Goal: Information Seeking & Learning: Learn about a topic

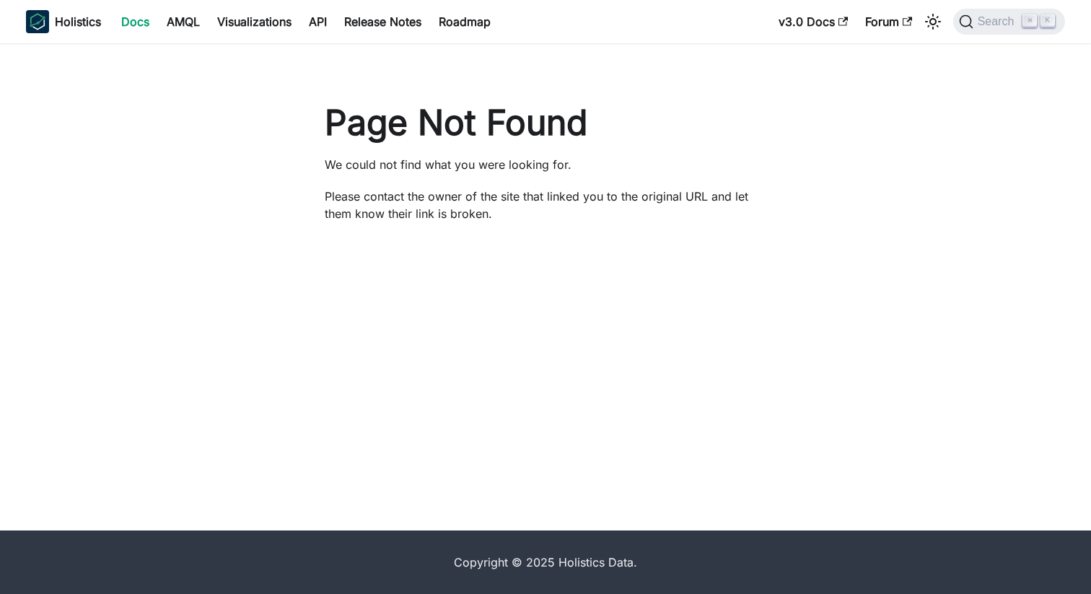
click at [140, 25] on link "Docs" at bounding box center [135, 21] width 45 height 23
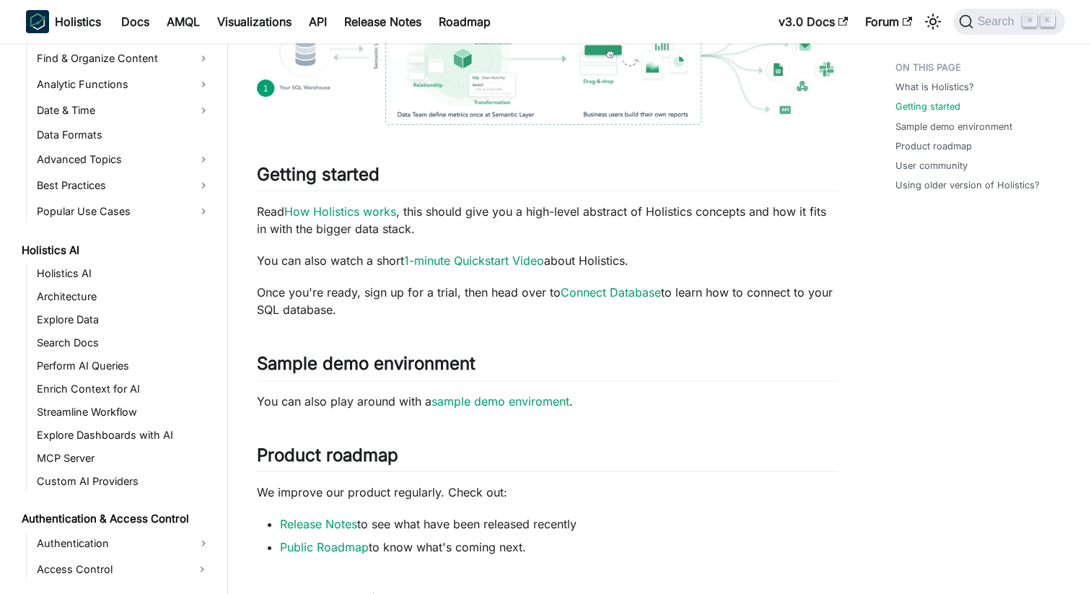
scroll to position [543, 0]
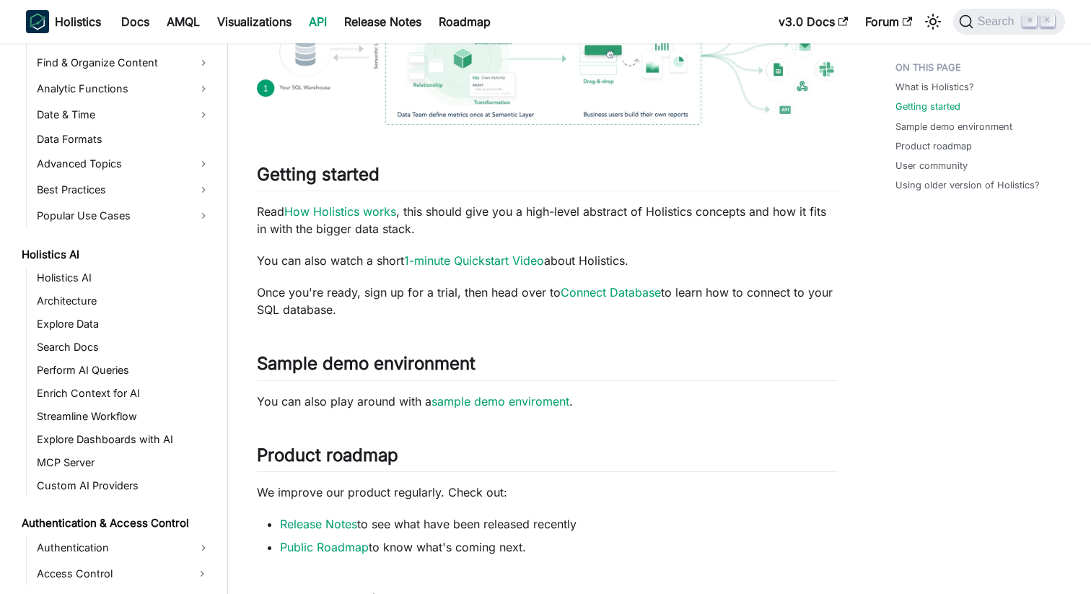
click at [329, 27] on link "API" at bounding box center [317, 21] width 35 height 23
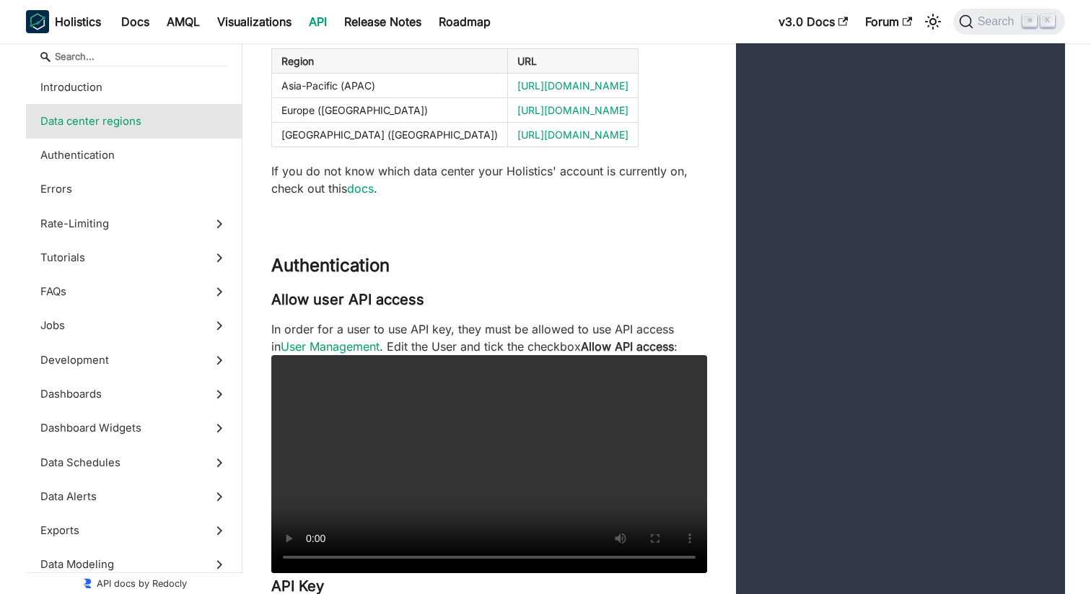
scroll to position [659, 0]
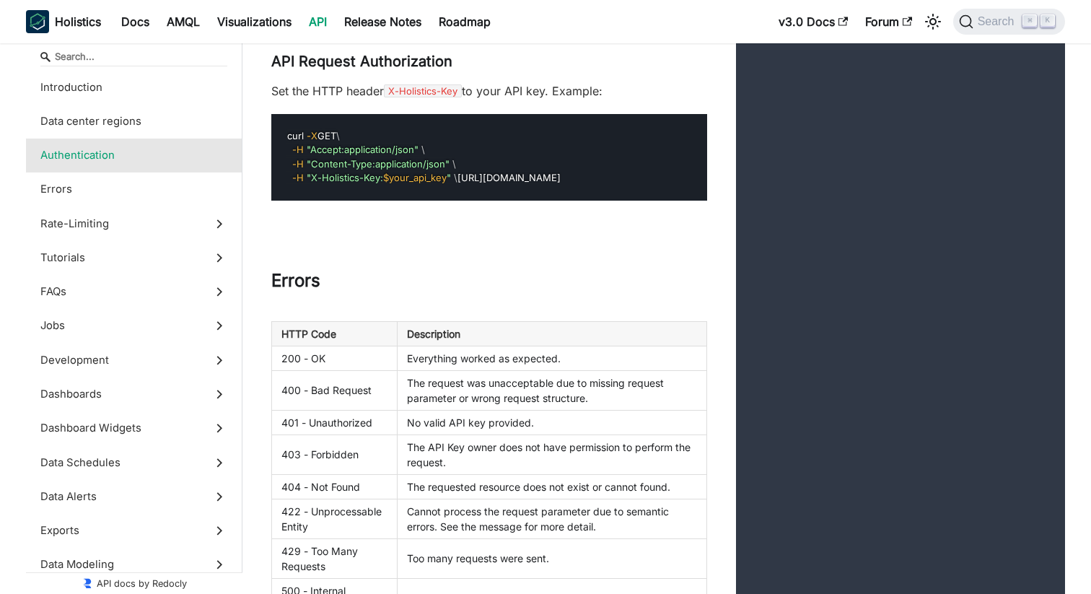
scroll to position [1393, 0]
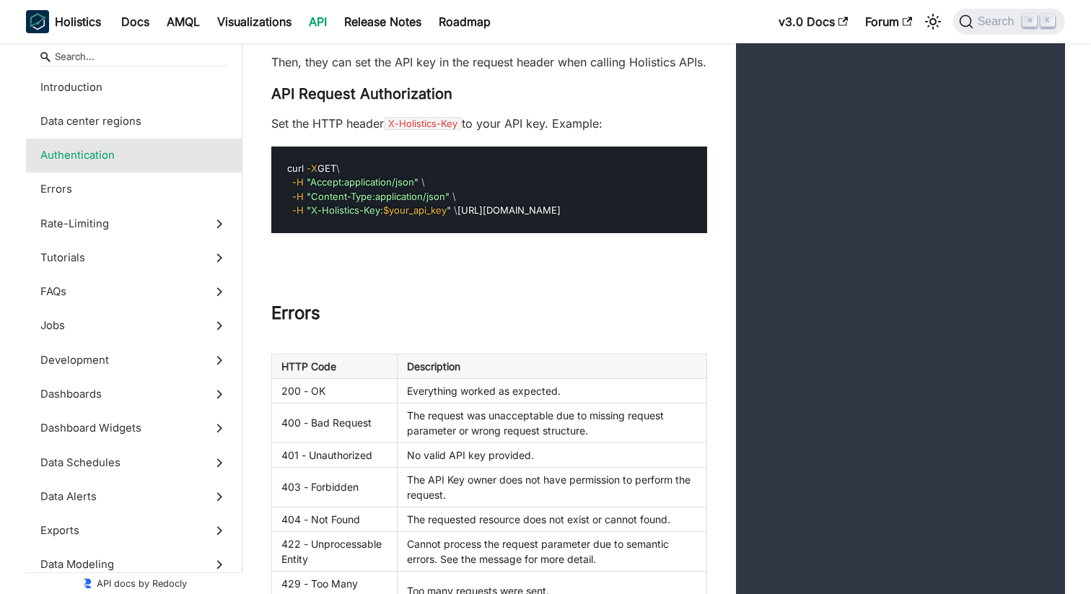
drag, startPoint x: 481, startPoint y: 254, endPoint x: 291, endPoint y: 251, distance: 189.0
click at [291, 233] on pre "curl -X GET \ -H "Accept:application/json" \ -H "Content-Type:application/json"…" at bounding box center [489, 189] width 436 height 87
click at [495, 233] on pre "curl -X GET \ -H "Accept:application/json" \ -H "Content-Type:application/json"…" at bounding box center [489, 189] width 436 height 87
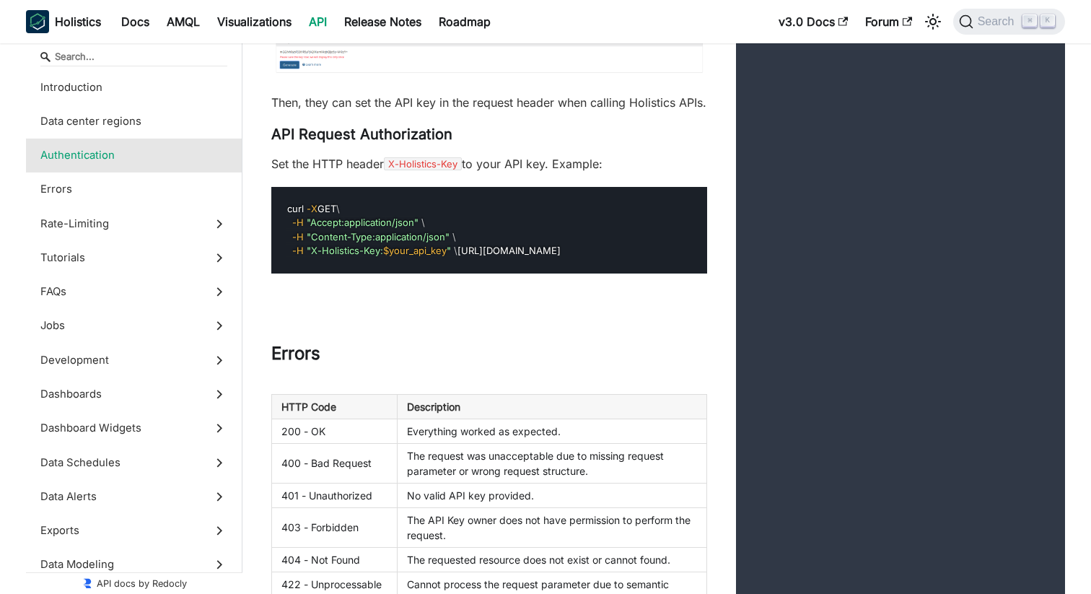
scroll to position [1347, 0]
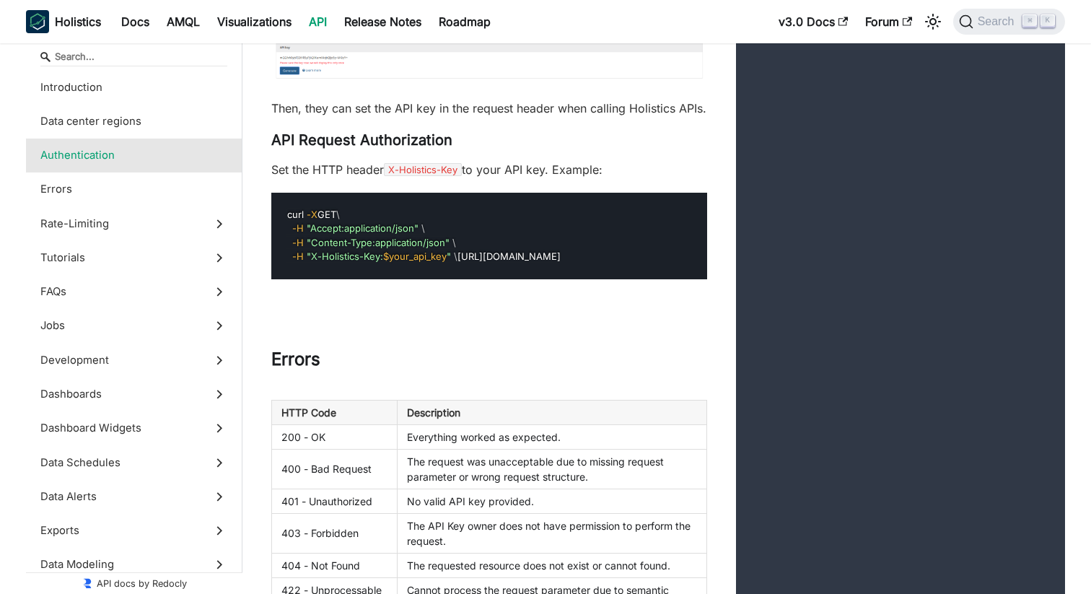
drag, startPoint x: 481, startPoint y: 298, endPoint x: 289, endPoint y: 299, distance: 191.2
click at [289, 279] on pre "curl -X GET \ -H "Accept:application/json" \ -H "Content-Type:application/json"…" at bounding box center [489, 236] width 436 height 87
copy code "https://secure.holistics.io/api/v2/users/me"
drag, startPoint x: 311, startPoint y: 285, endPoint x: 377, endPoint y: 284, distance: 66.4
click at [377, 262] on span ""X-Holistics-Key: $your_api_key "" at bounding box center [379, 256] width 144 height 12
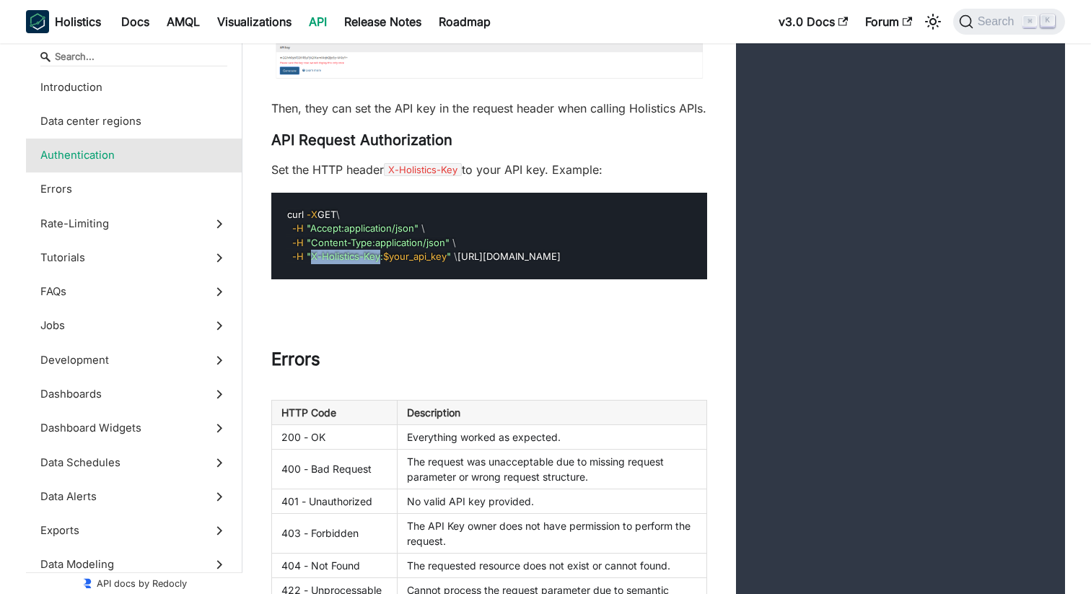
copy span "X-Holistics-Key"
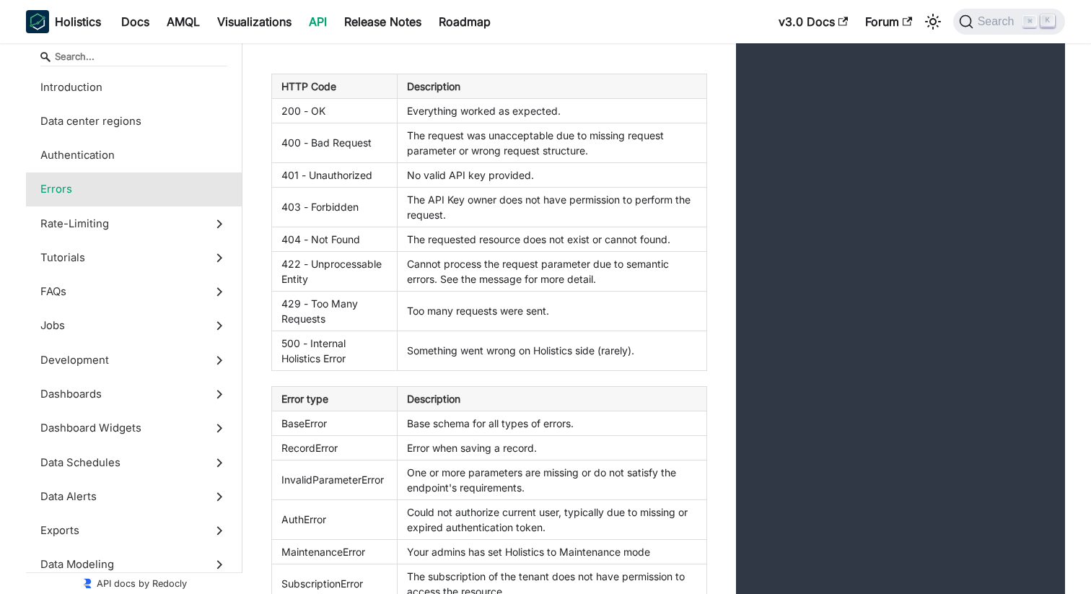
scroll to position [1674, 0]
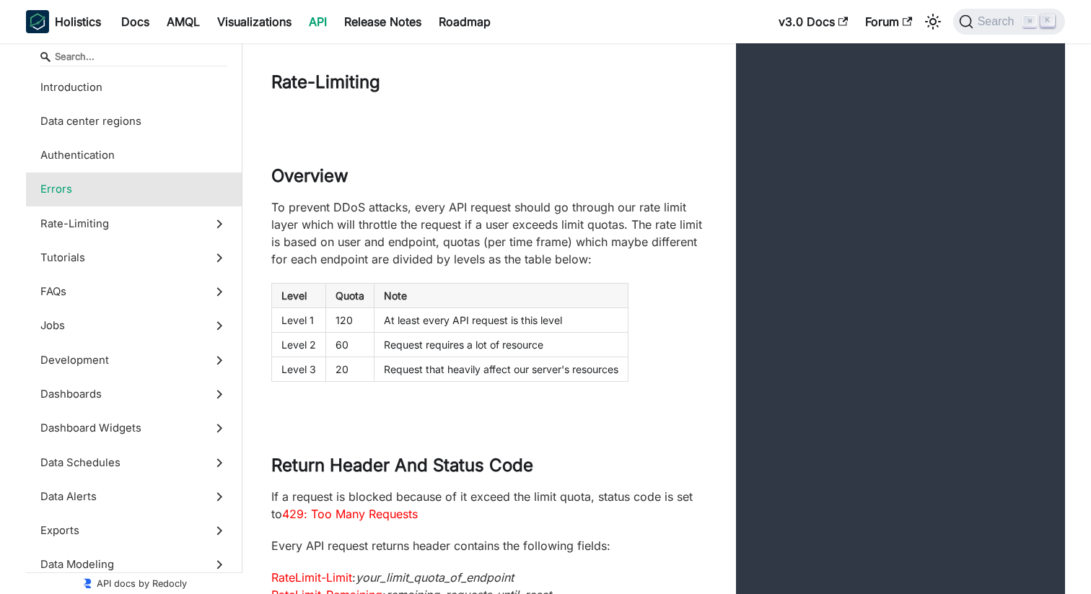
scroll to position [3031, 0]
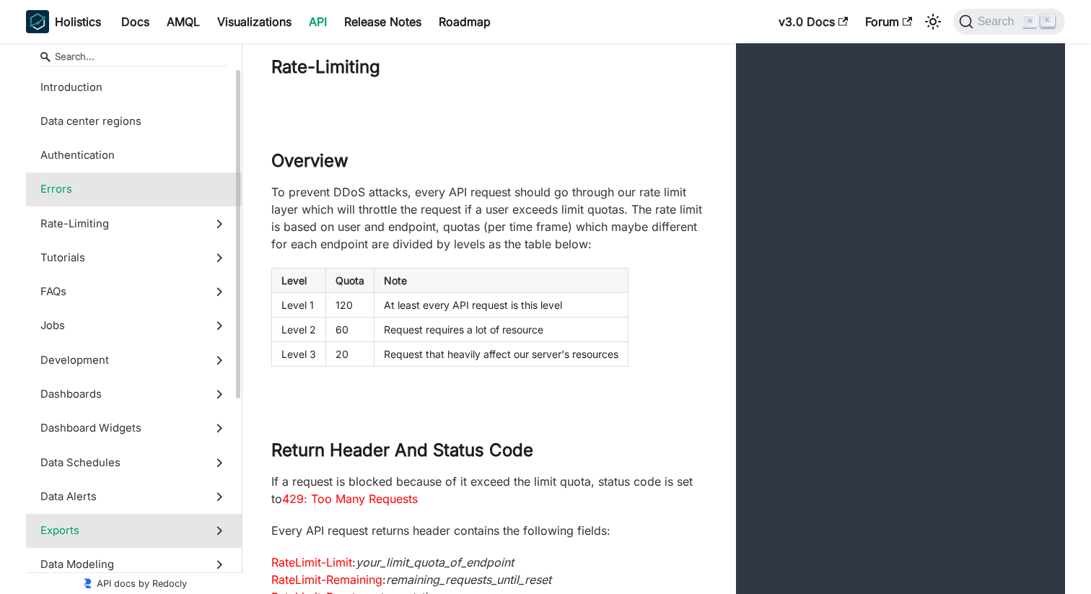
click at [77, 533] on span "Exports" at bounding box center [119, 530] width 159 height 16
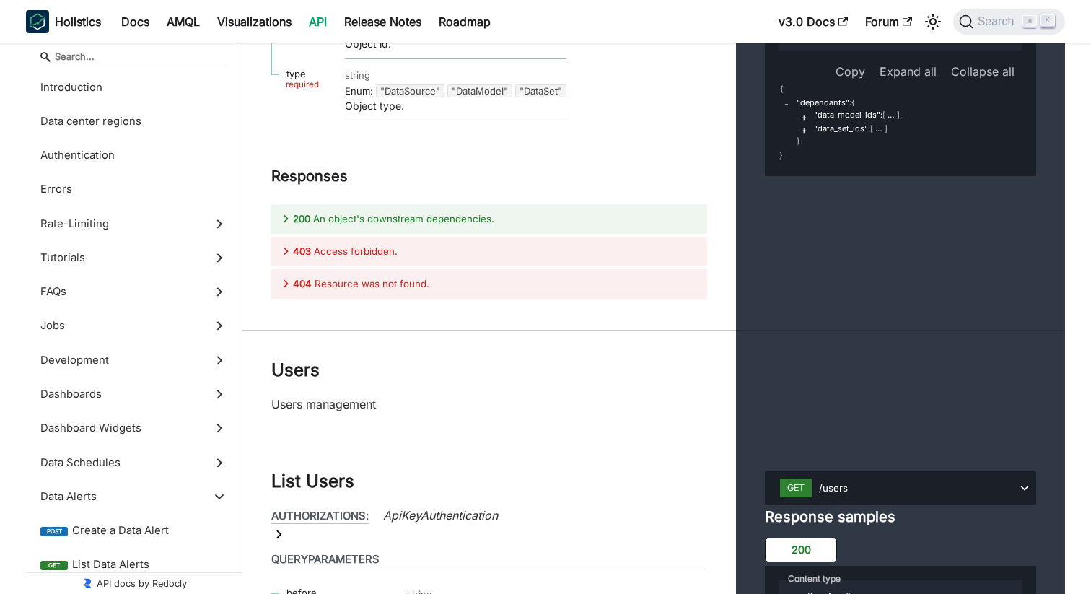
scroll to position [40174, 0]
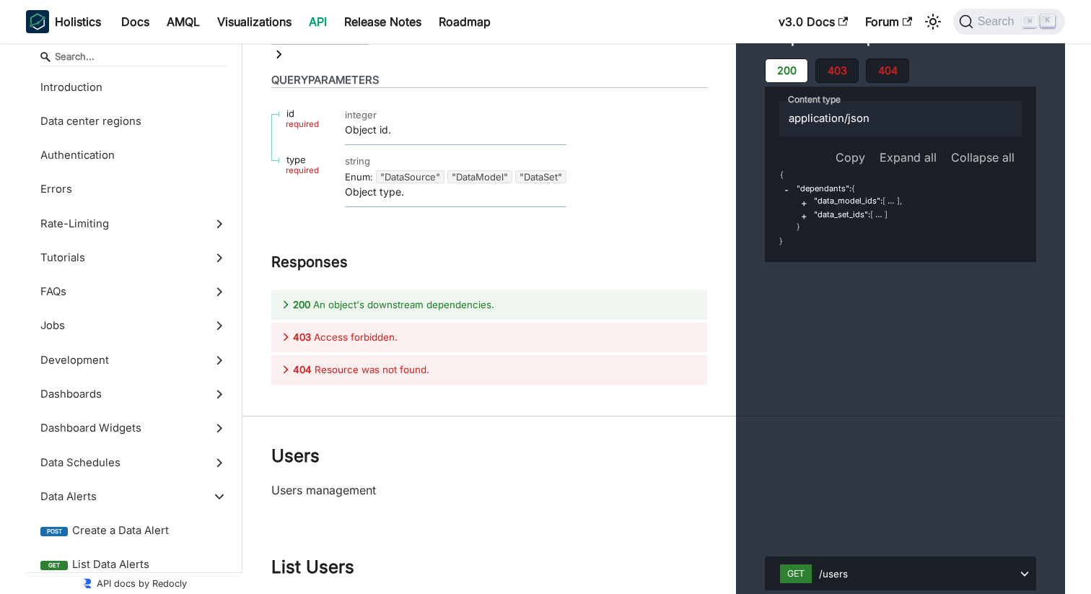
scroll to position [40213, 0]
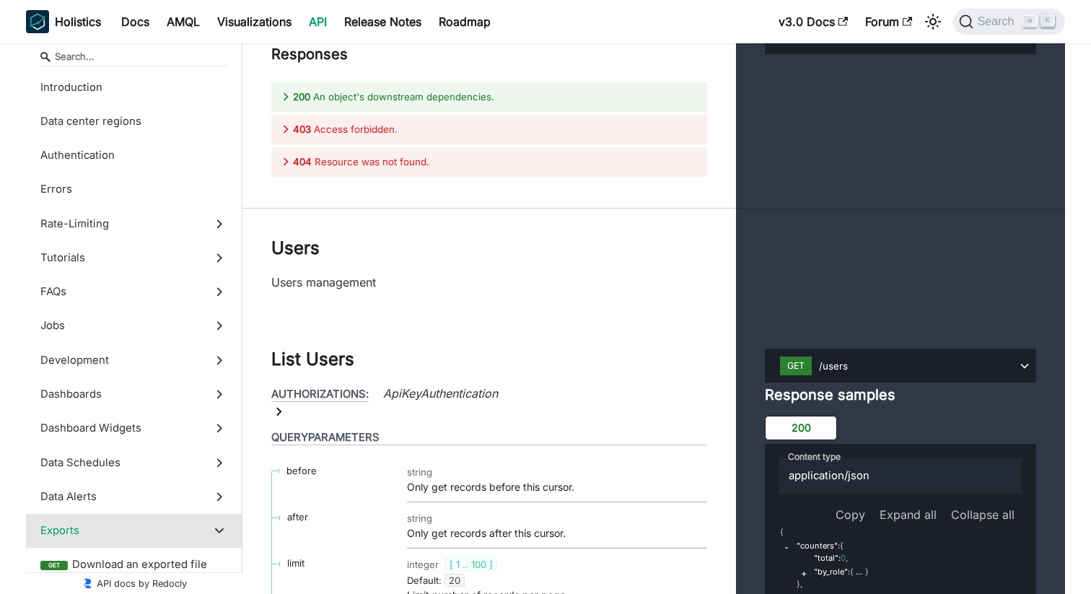
scroll to position [40407, 0]
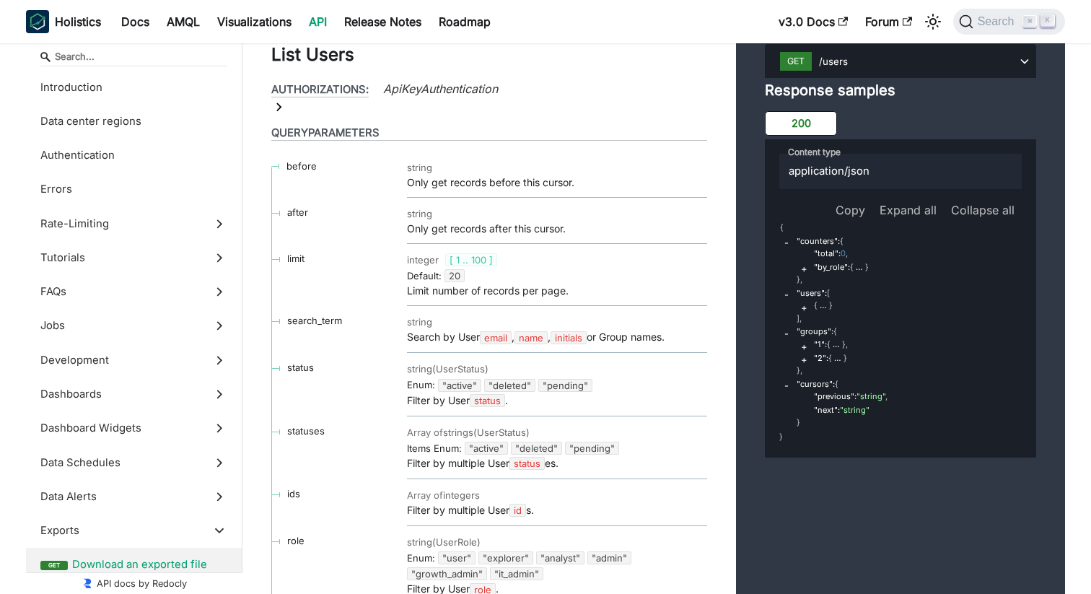
scroll to position [40791, 0]
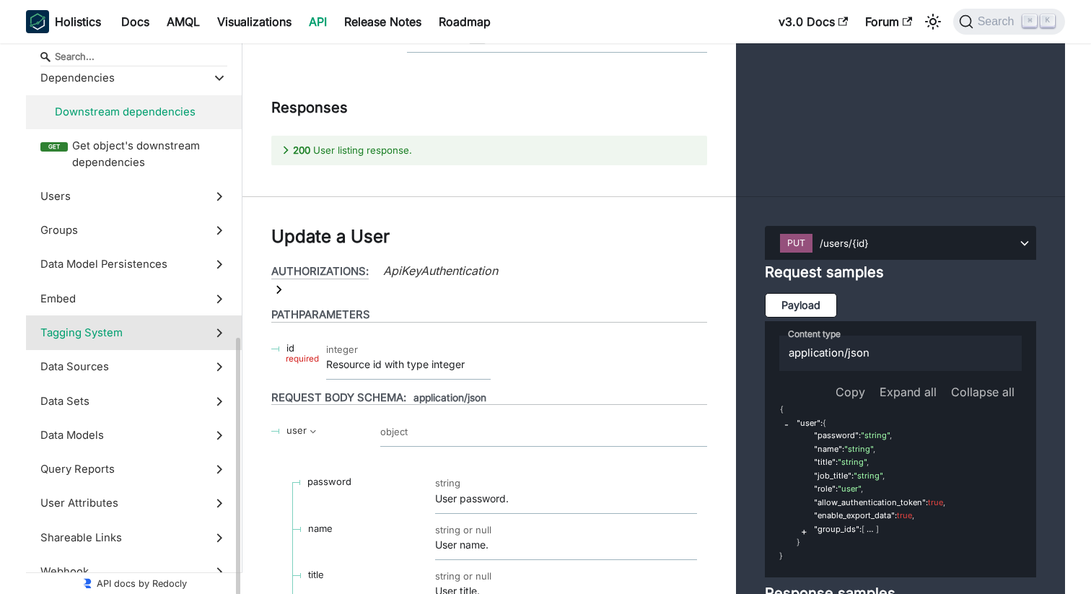
scroll to position [538, 0]
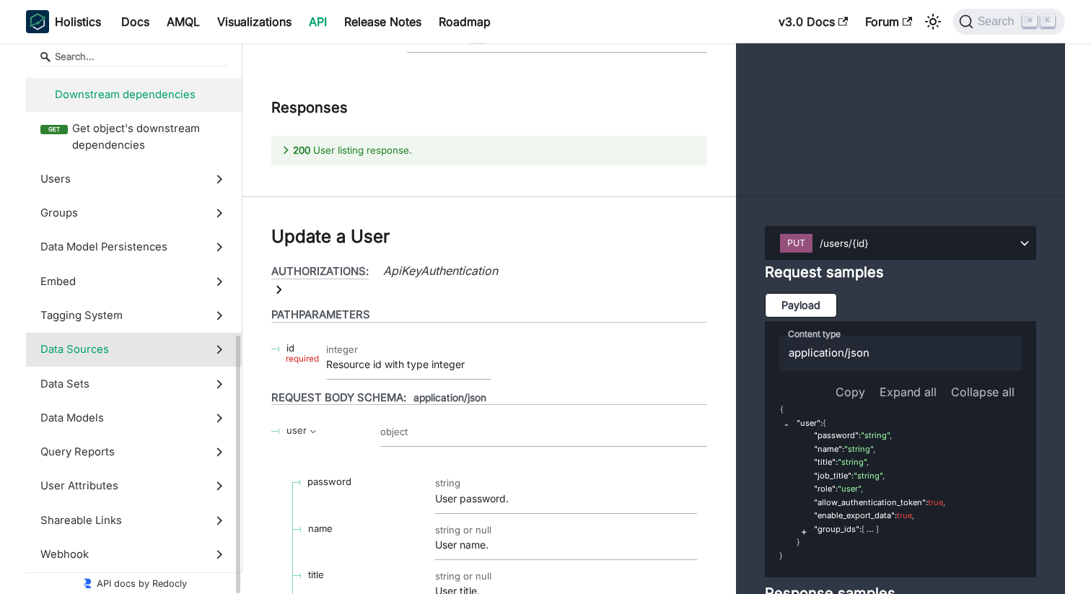
click at [126, 351] on span "Data Sources" at bounding box center [119, 349] width 159 height 16
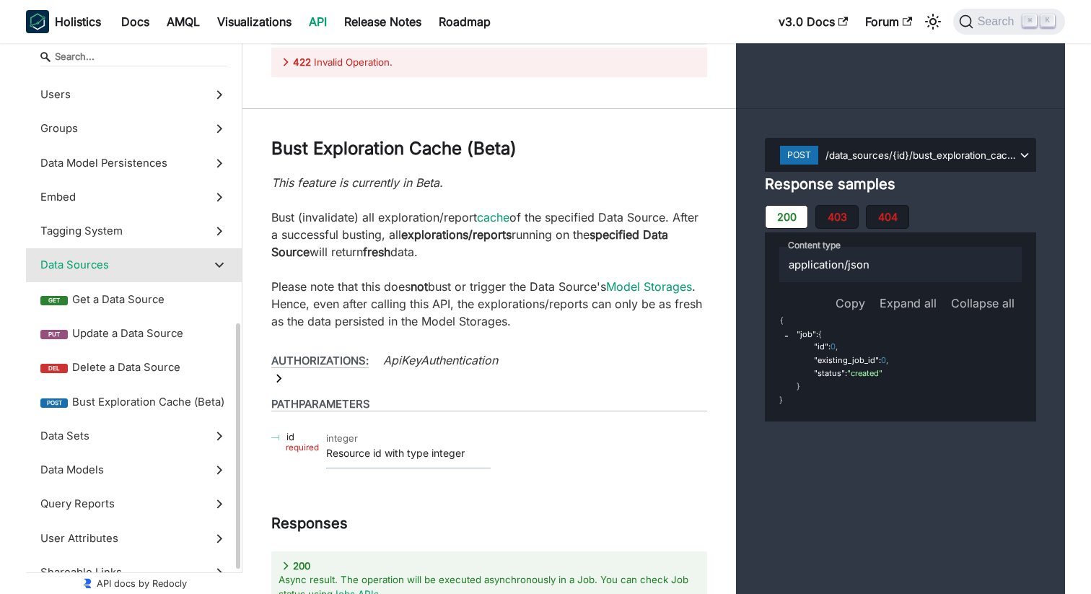
click at [120, 259] on span "Data Sources" at bounding box center [119, 265] width 159 height 16
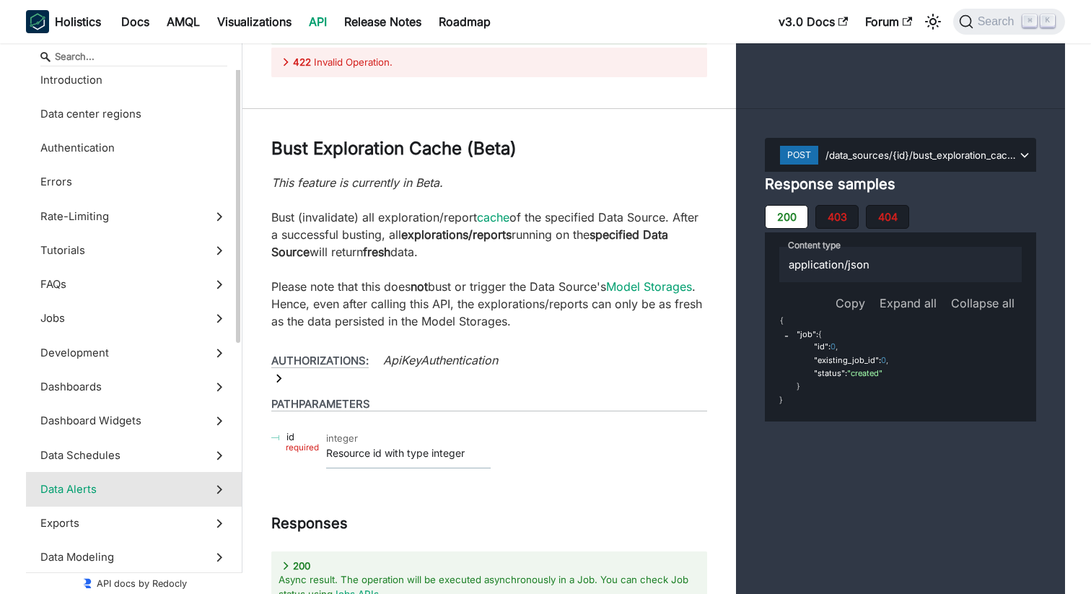
scroll to position [0, 0]
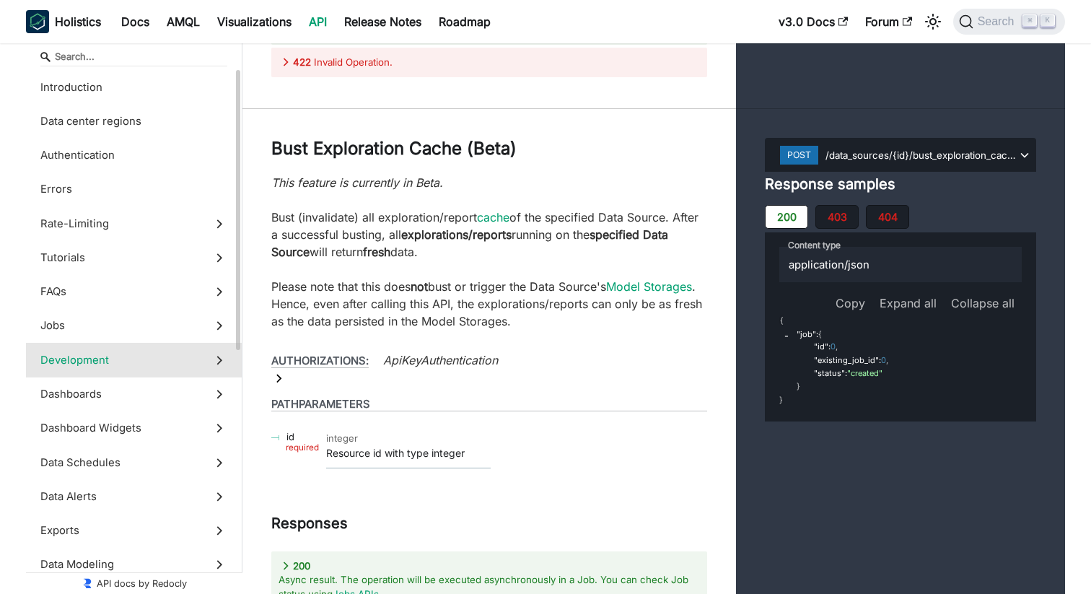
click at [196, 358] on span "Development" at bounding box center [119, 360] width 159 height 16
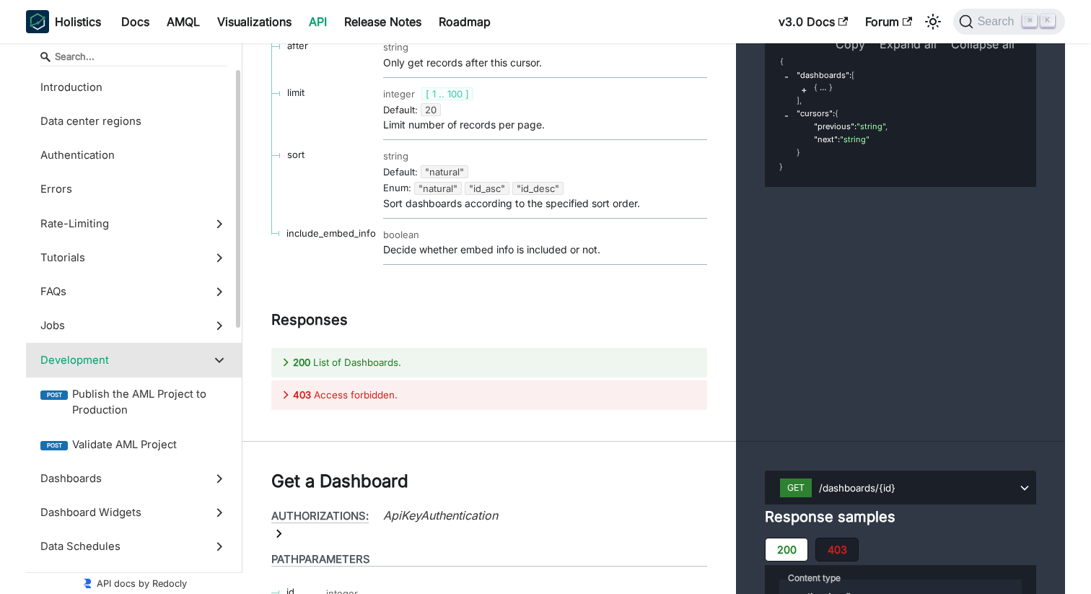
click at [196, 358] on span "Development" at bounding box center [119, 360] width 159 height 16
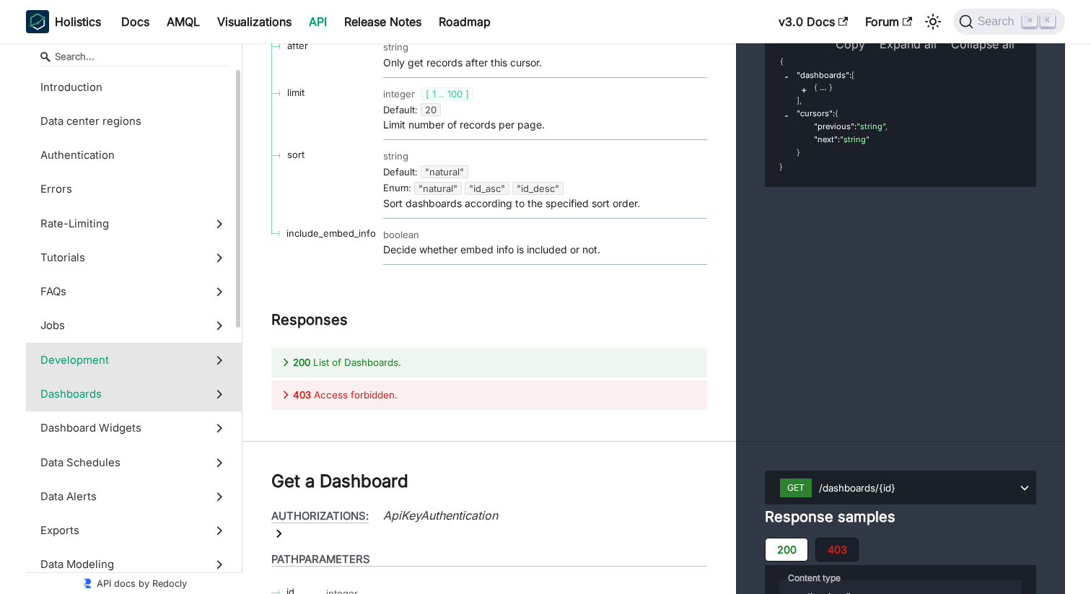
click at [168, 389] on span "Dashboards" at bounding box center [119, 394] width 159 height 16
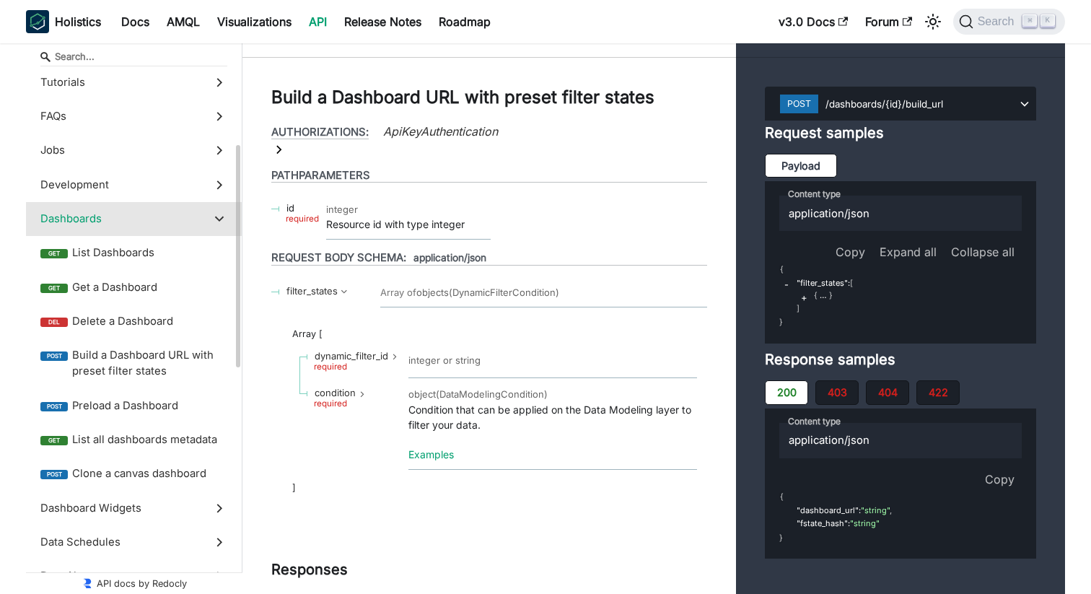
scroll to position [177, 0]
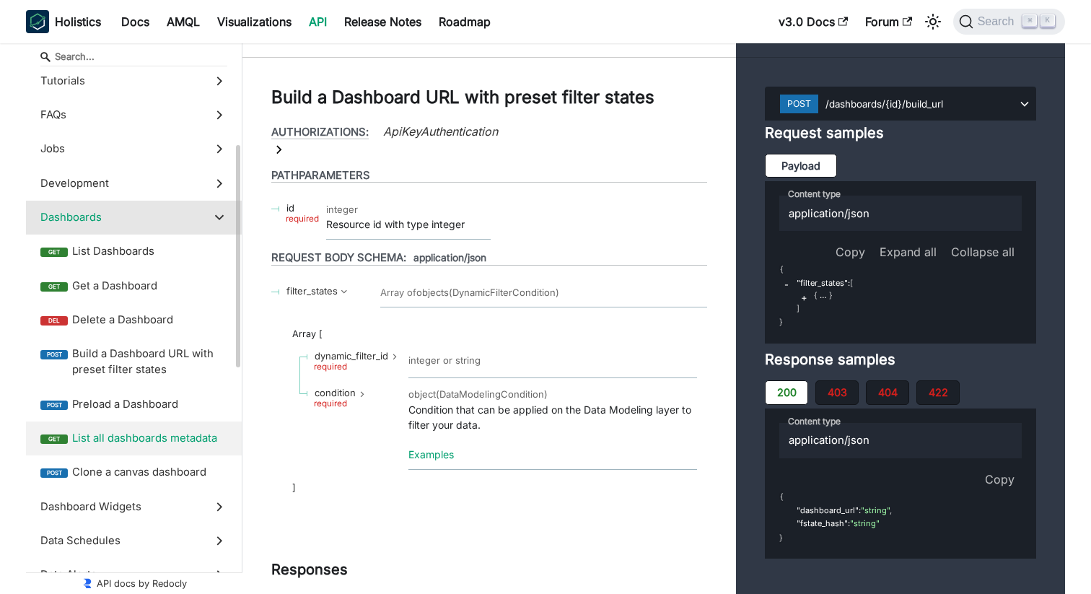
click at [146, 441] on span "List all dashboards metadata" at bounding box center [149, 438] width 155 height 16
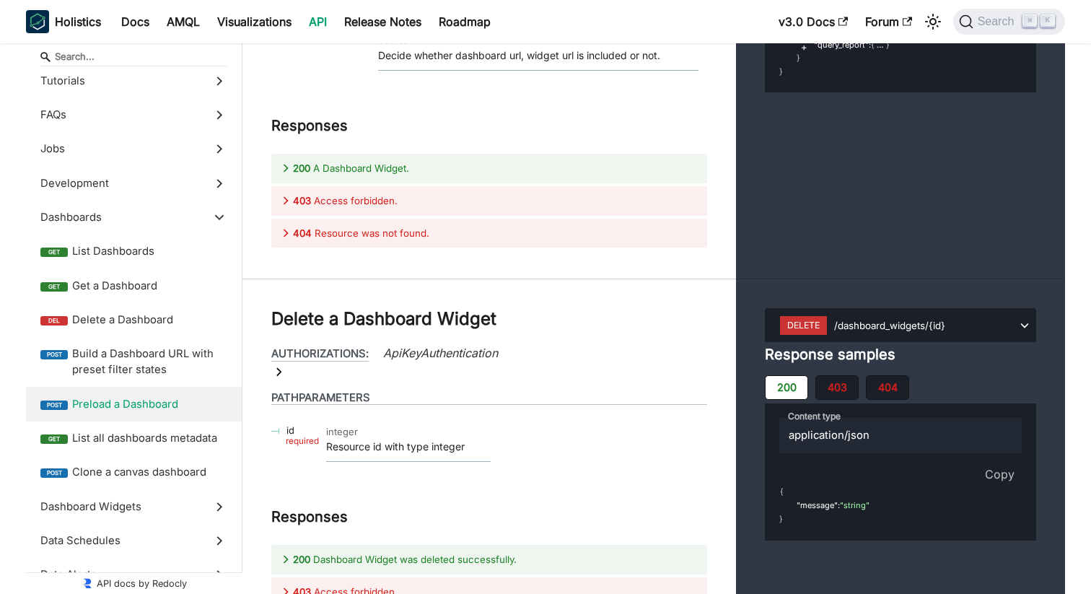
scroll to position [29245, 0]
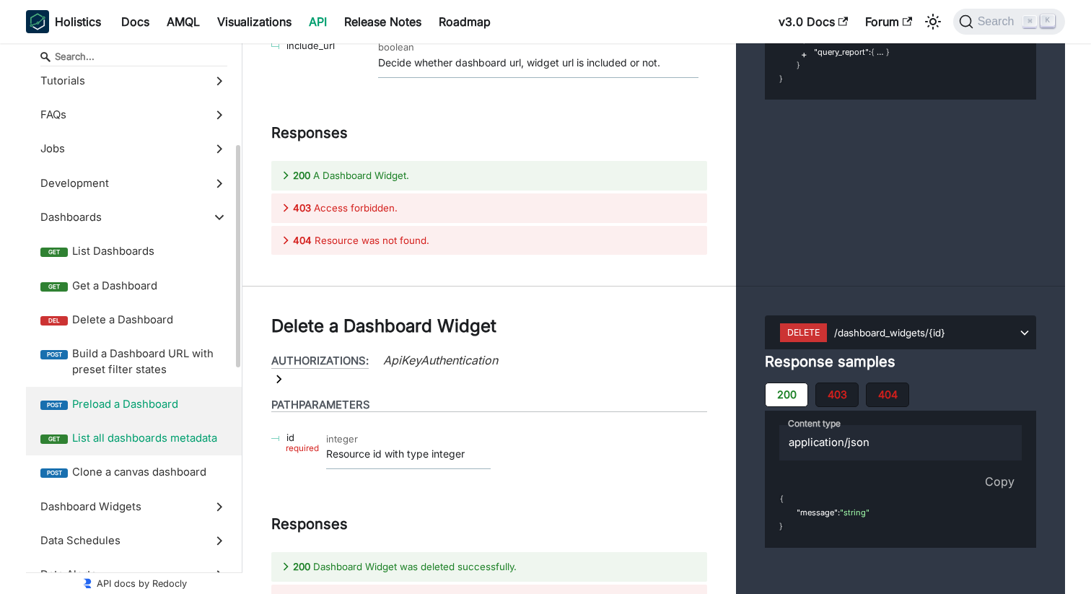
click at [199, 445] on span "List all dashboards metadata" at bounding box center [149, 438] width 155 height 16
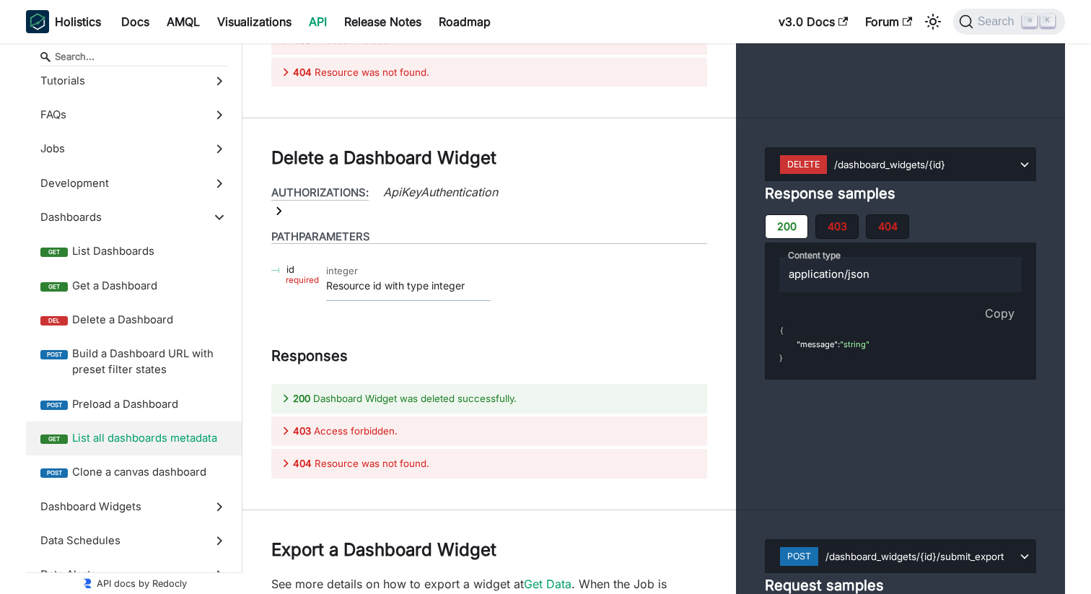
scroll to position [29414, 0]
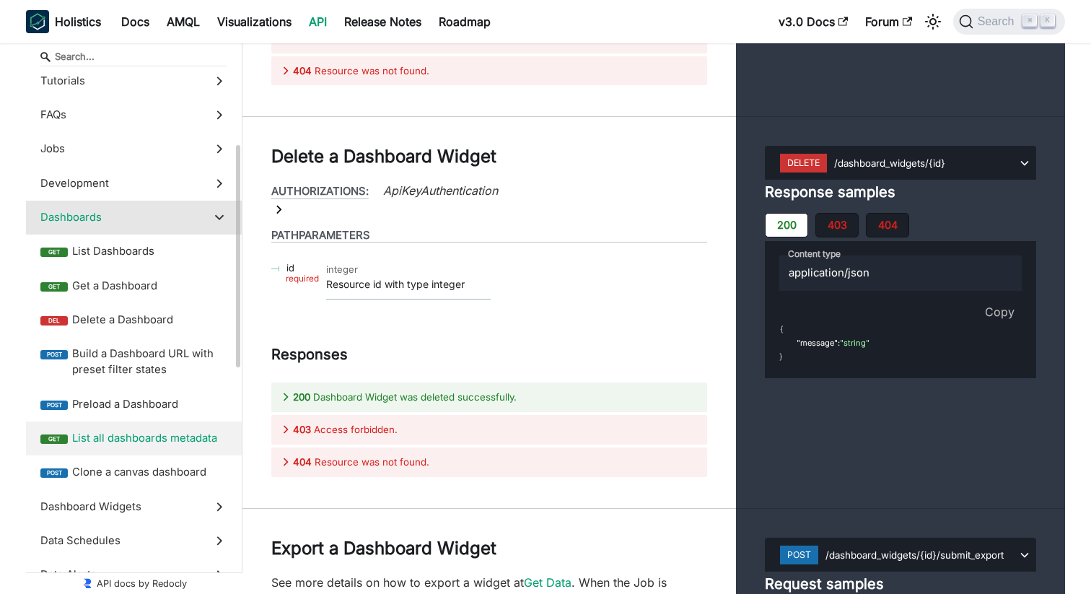
click at [210, 219] on label "Dashboards" at bounding box center [134, 218] width 216 height 34
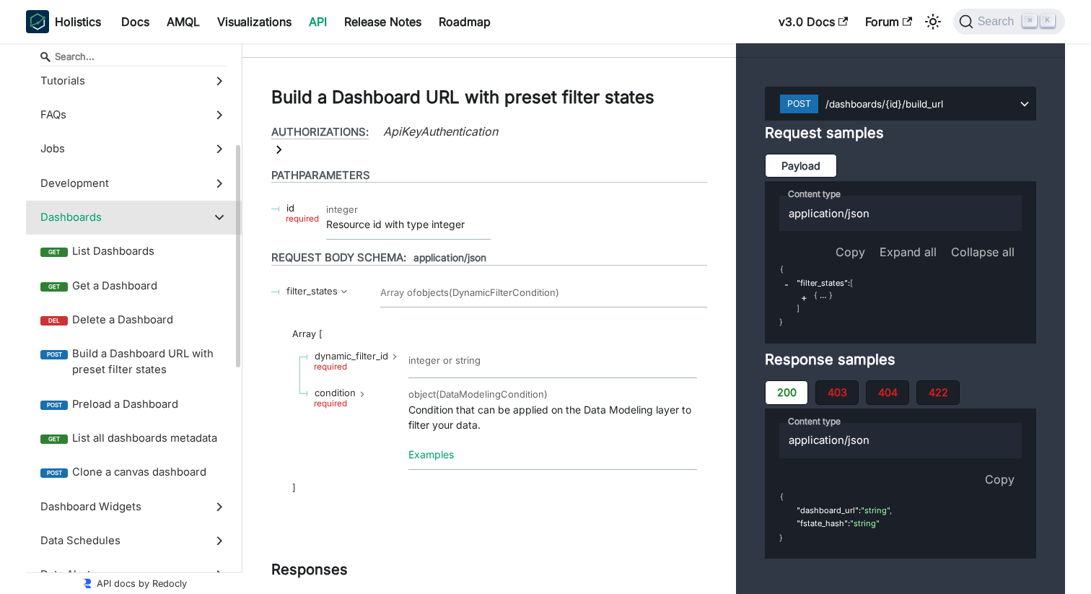
click at [219, 219] on polygon at bounding box center [219, 218] width 9 height 6
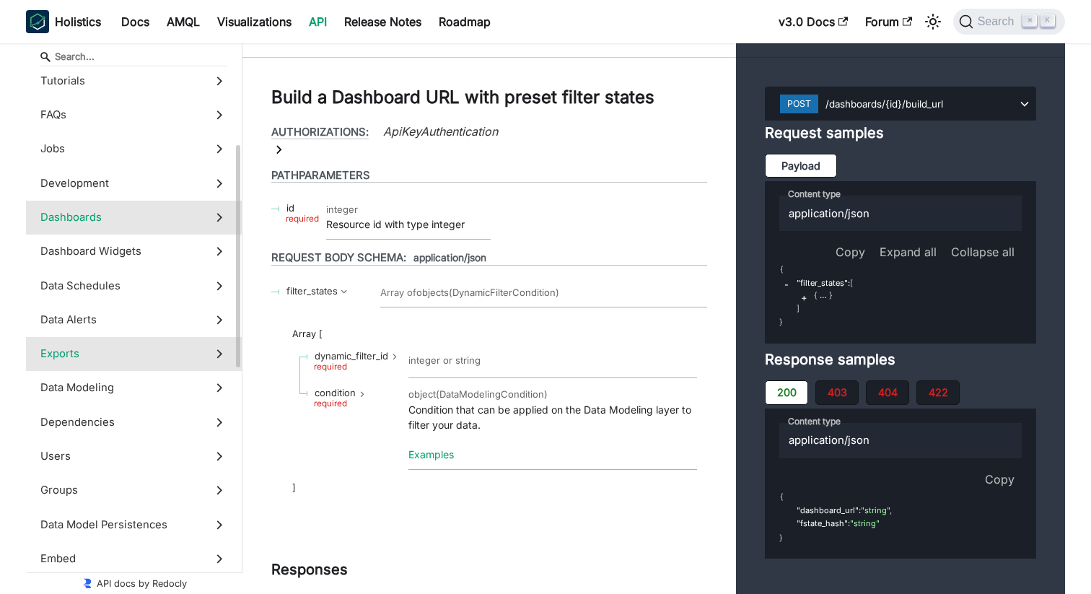
click at [209, 359] on label "Exports" at bounding box center [134, 354] width 216 height 34
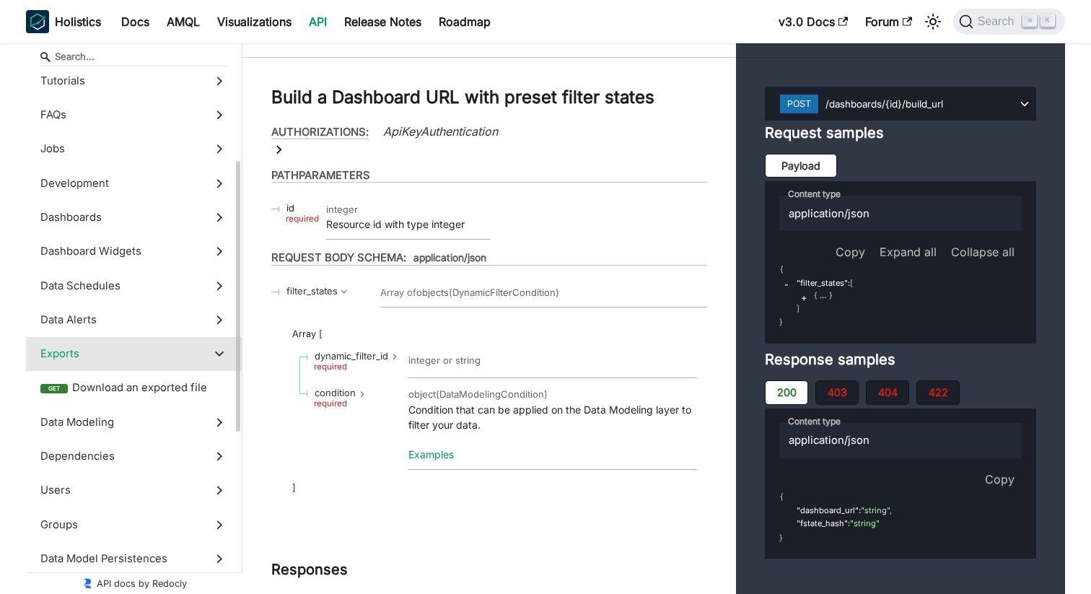
scroll to position [40319, 0]
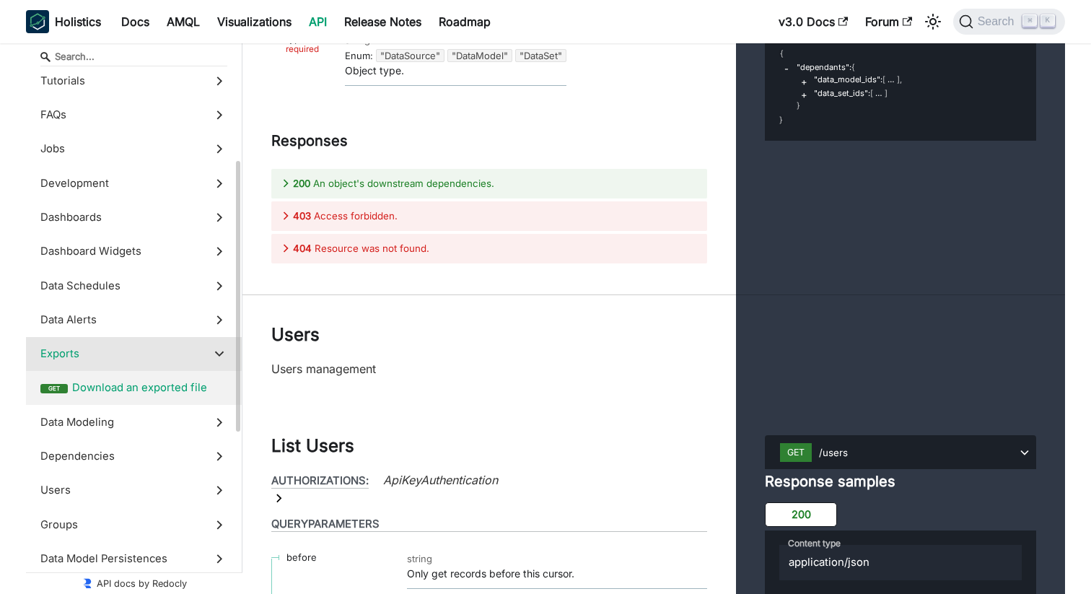
click at [170, 392] on span "Download an exported file" at bounding box center [149, 387] width 155 height 16
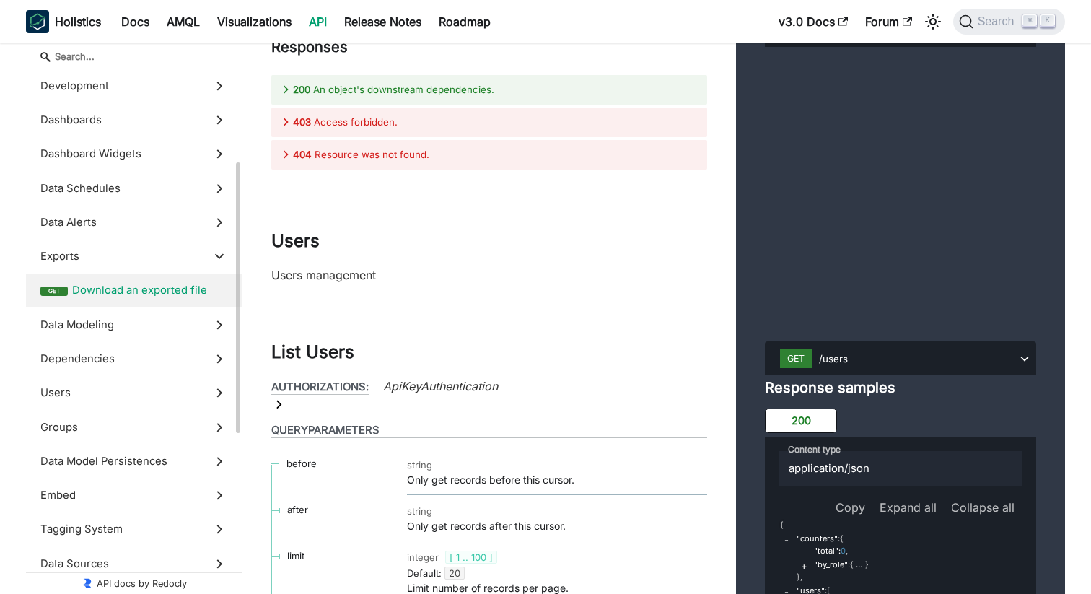
scroll to position [287, 0]
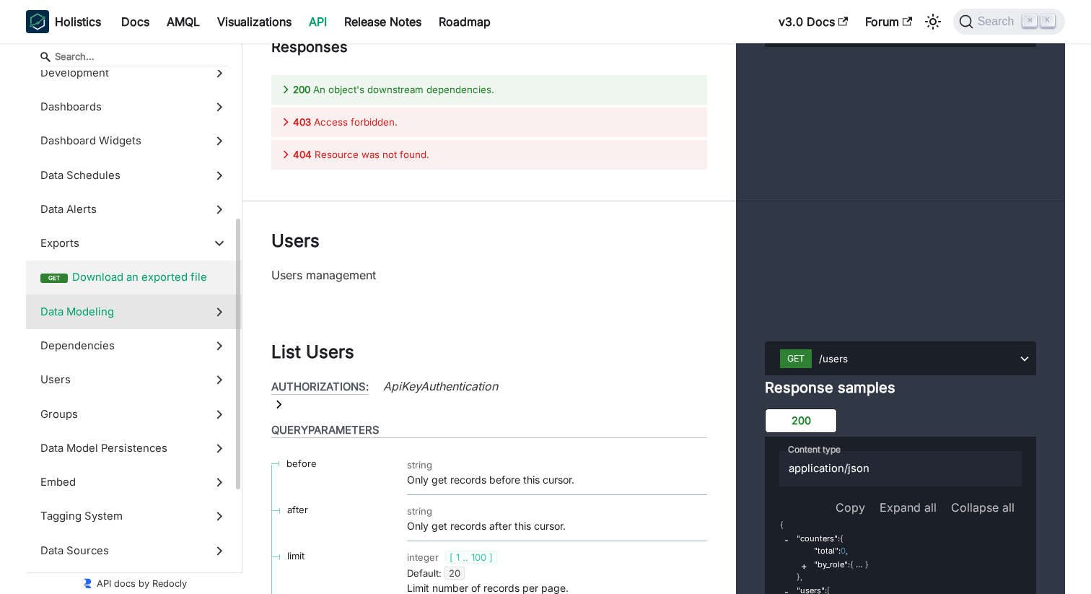
click at [216, 317] on icon at bounding box center [219, 312] width 16 height 16
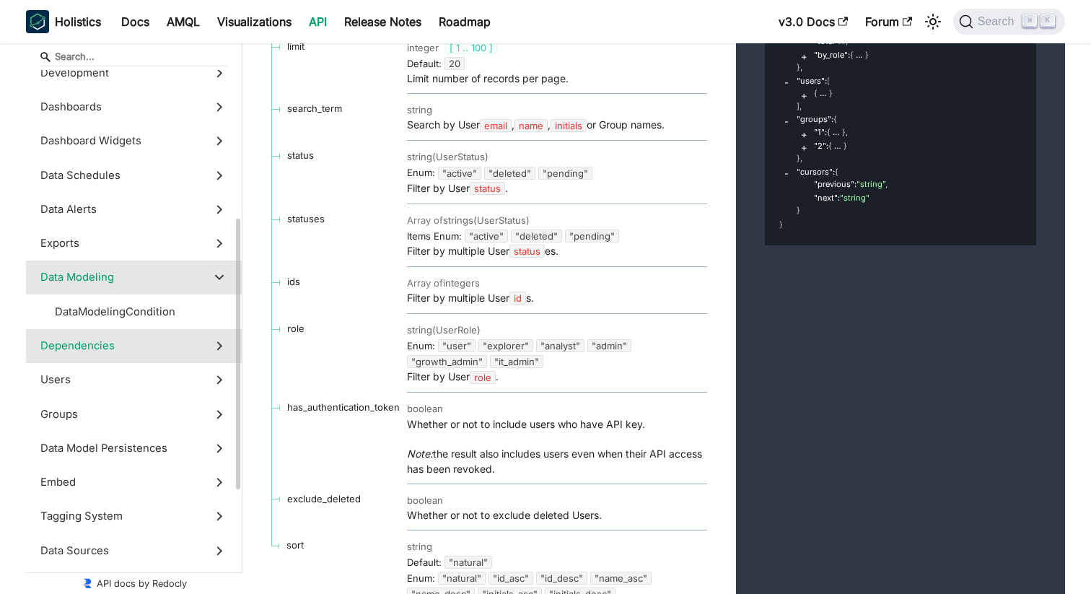
click at [218, 343] on polygon at bounding box center [219, 345] width 6 height 9
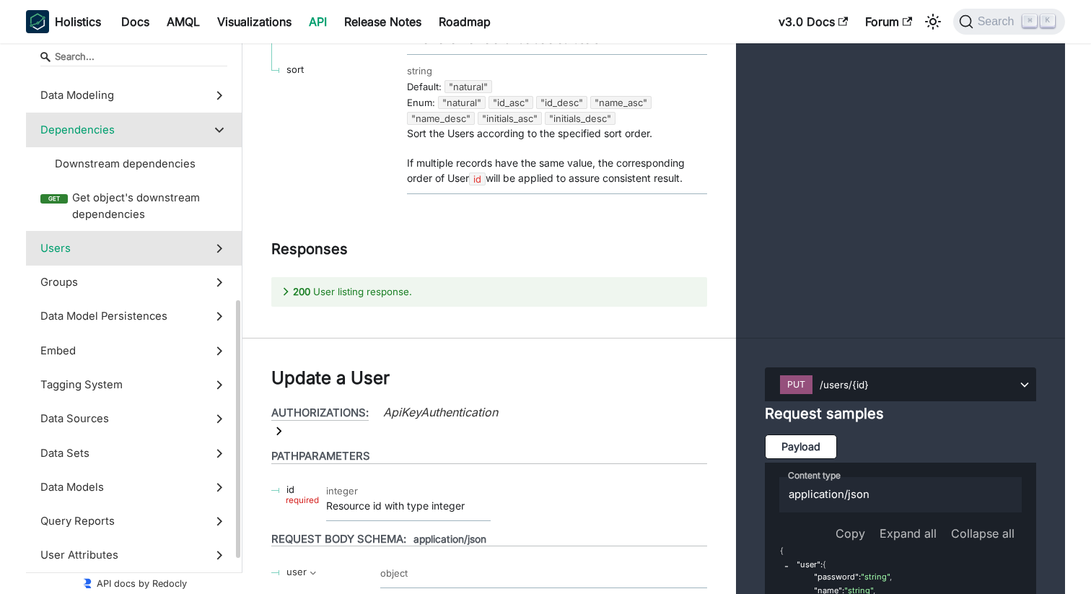
scroll to position [473, 0]
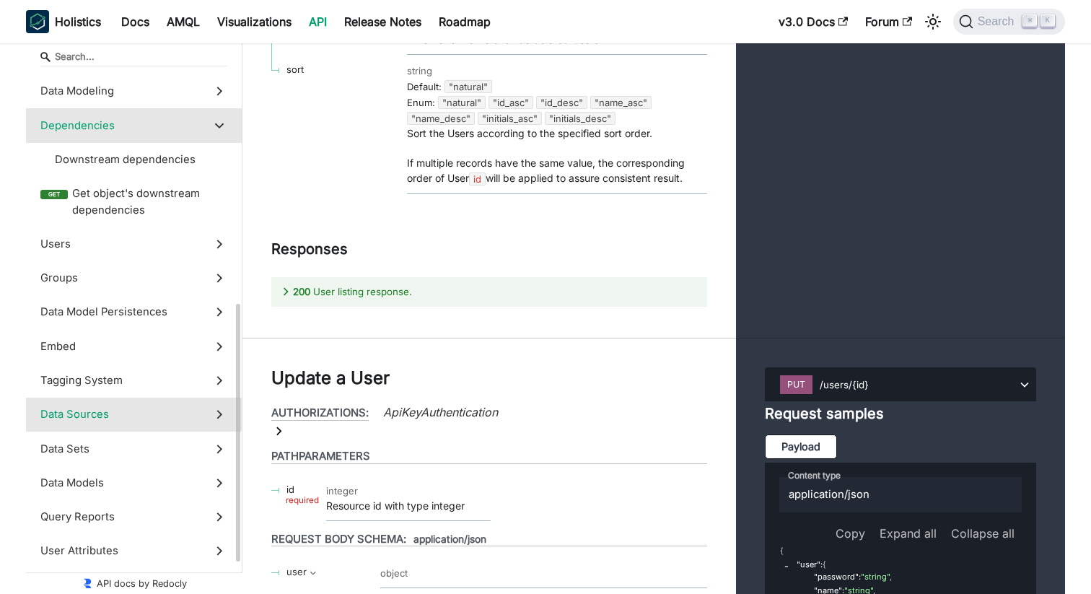
click at [211, 413] on icon at bounding box center [219, 414] width 16 height 16
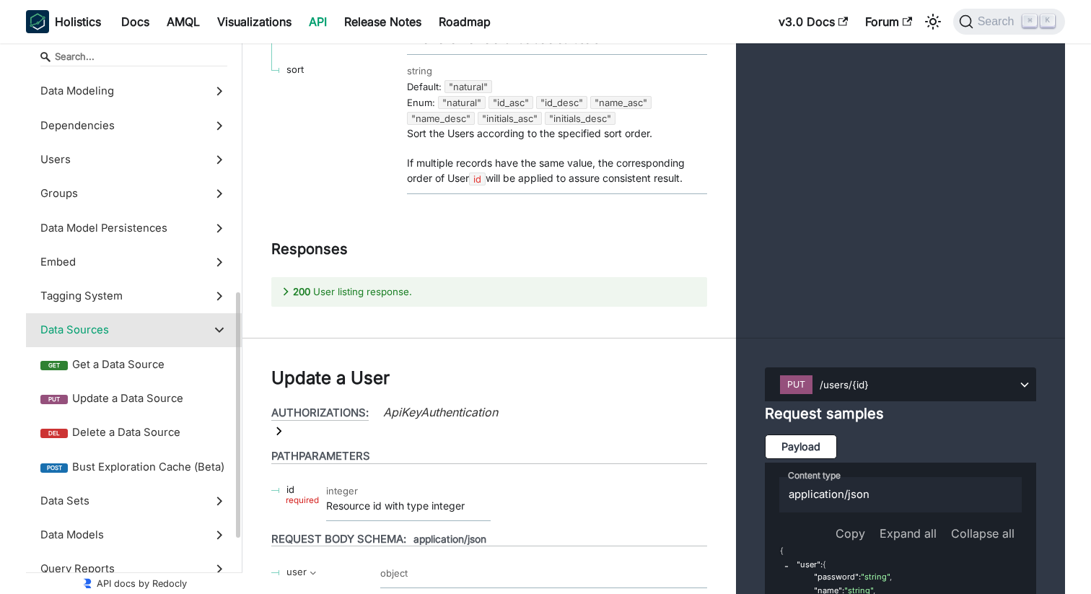
scroll to position [54058, 0]
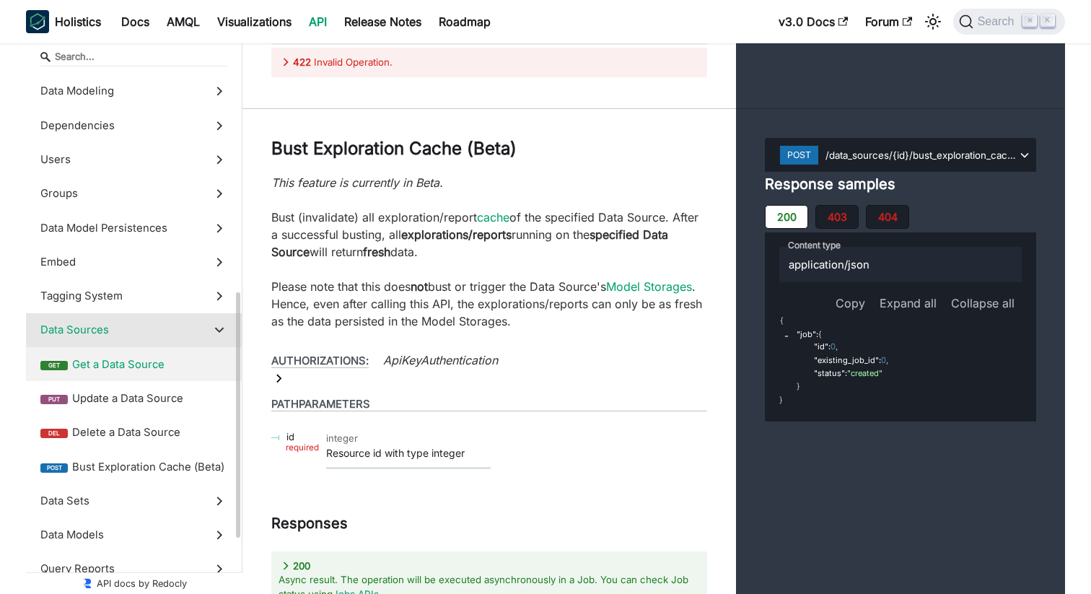
click at [159, 360] on span "Get a Data Source" at bounding box center [149, 364] width 155 height 16
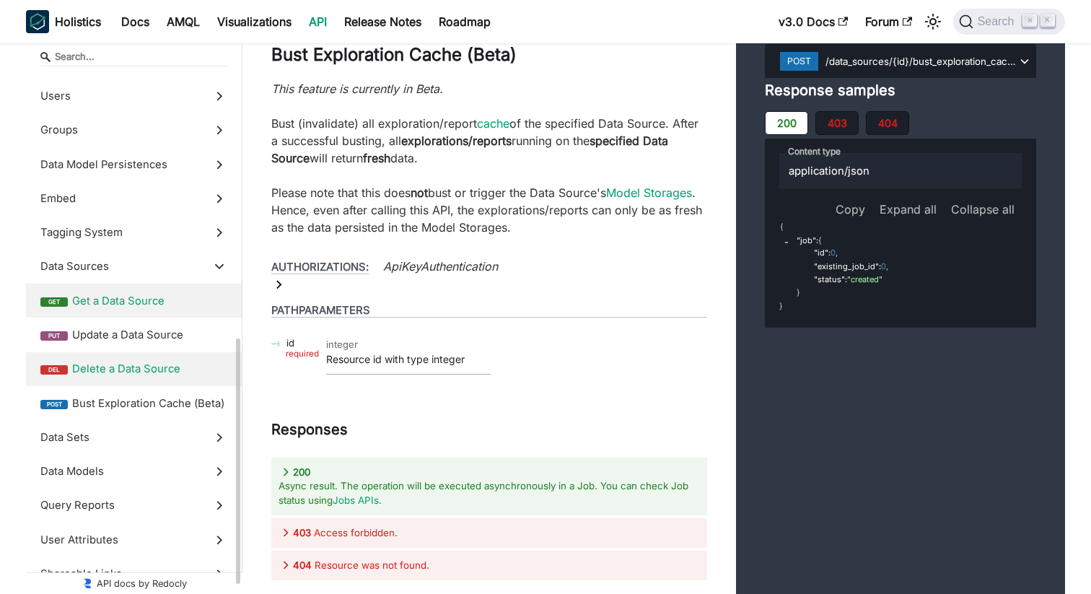
scroll to position [591, 0]
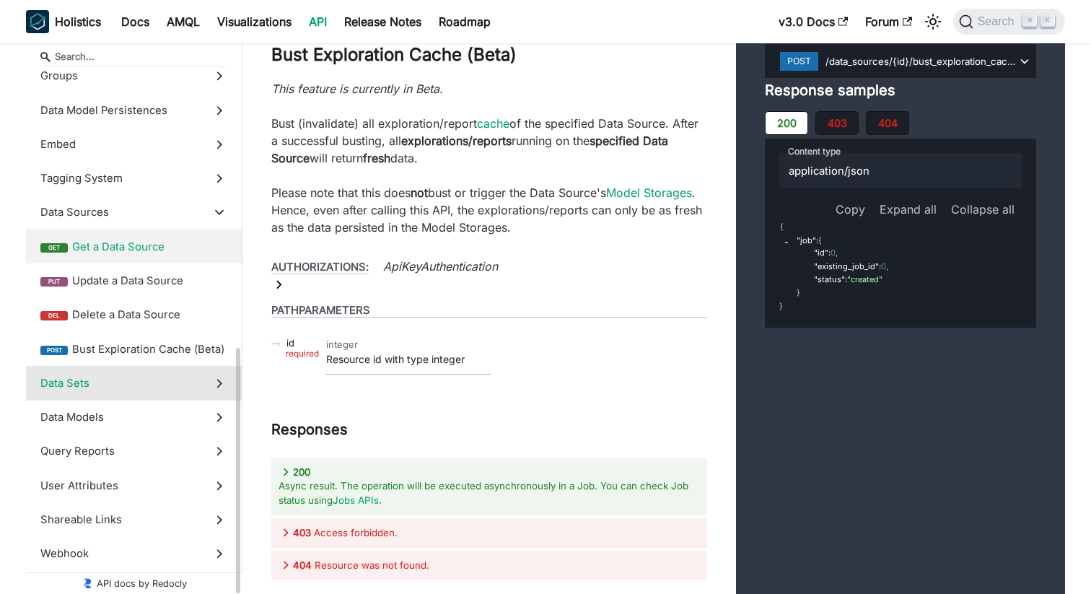
click at [198, 389] on span "Data Sets" at bounding box center [119, 383] width 159 height 16
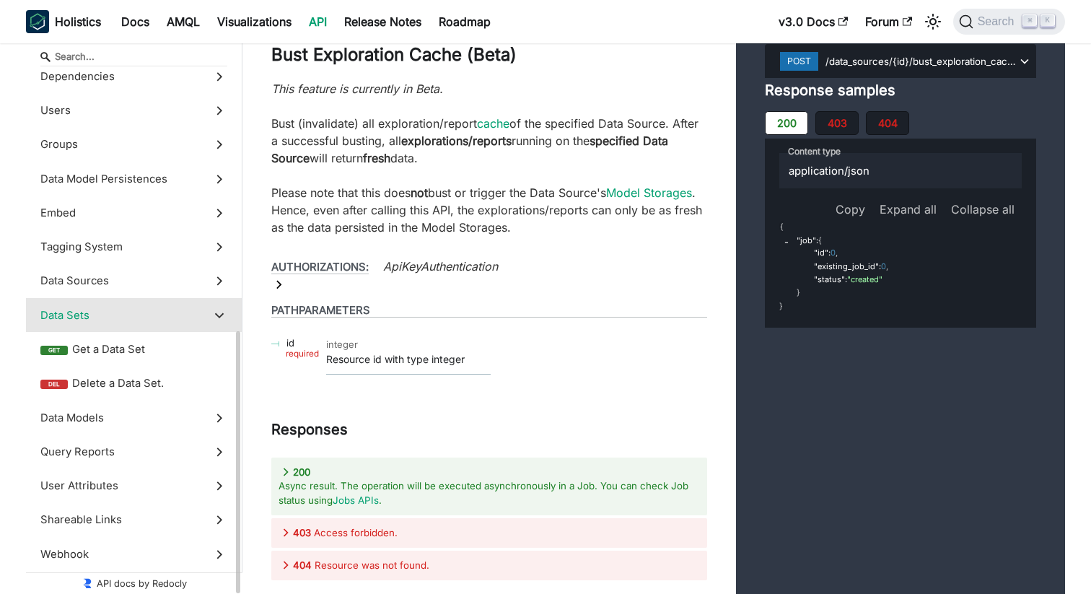
scroll to position [522, 0]
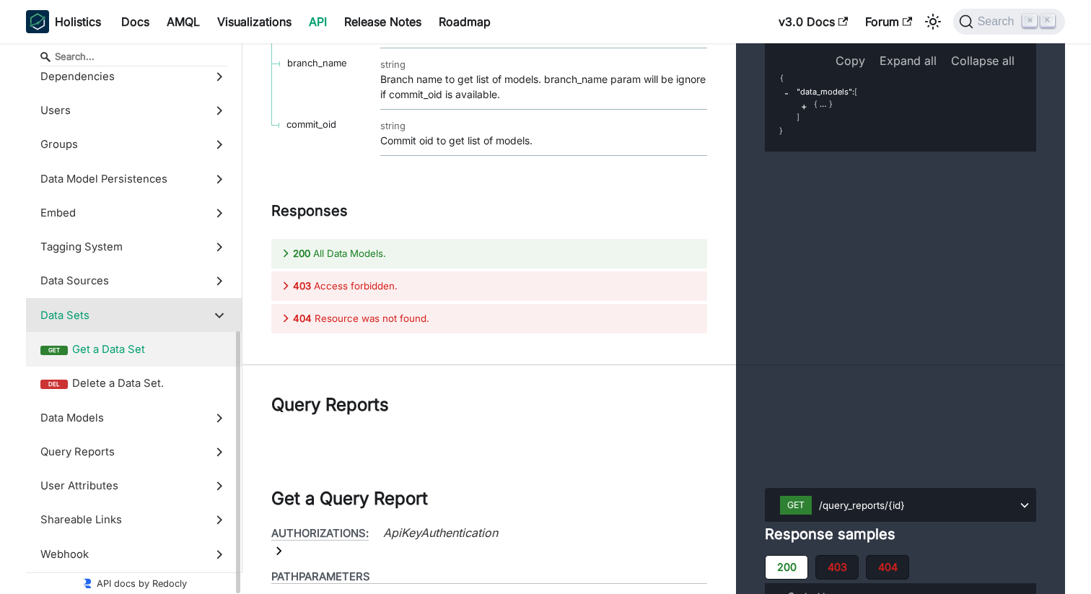
click at [156, 352] on span "Get a Data Set" at bounding box center [149, 349] width 155 height 16
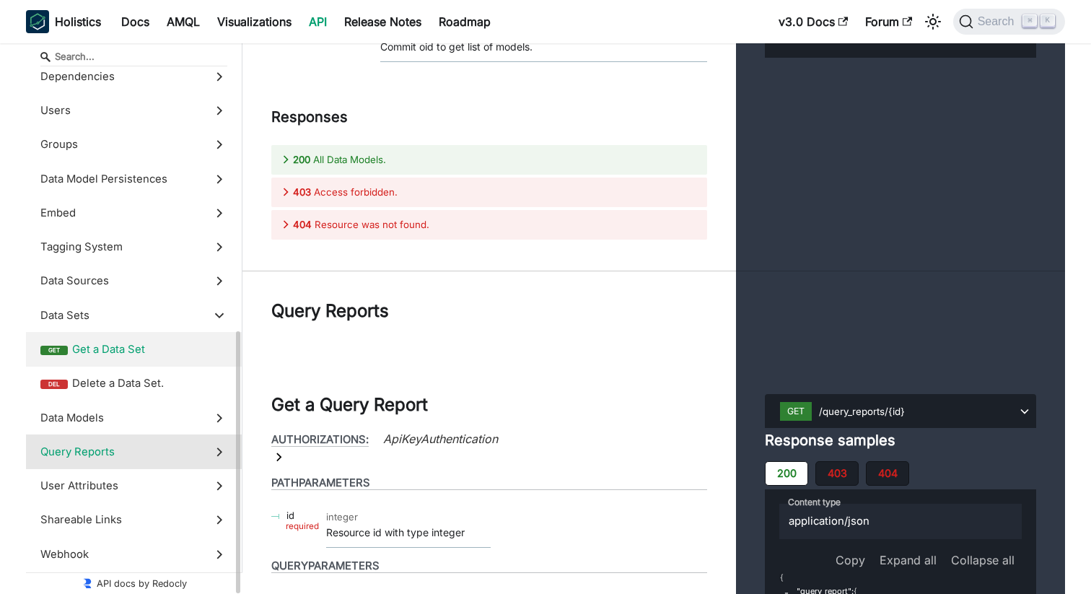
click at [188, 451] on span "Query Reports" at bounding box center [119, 452] width 159 height 16
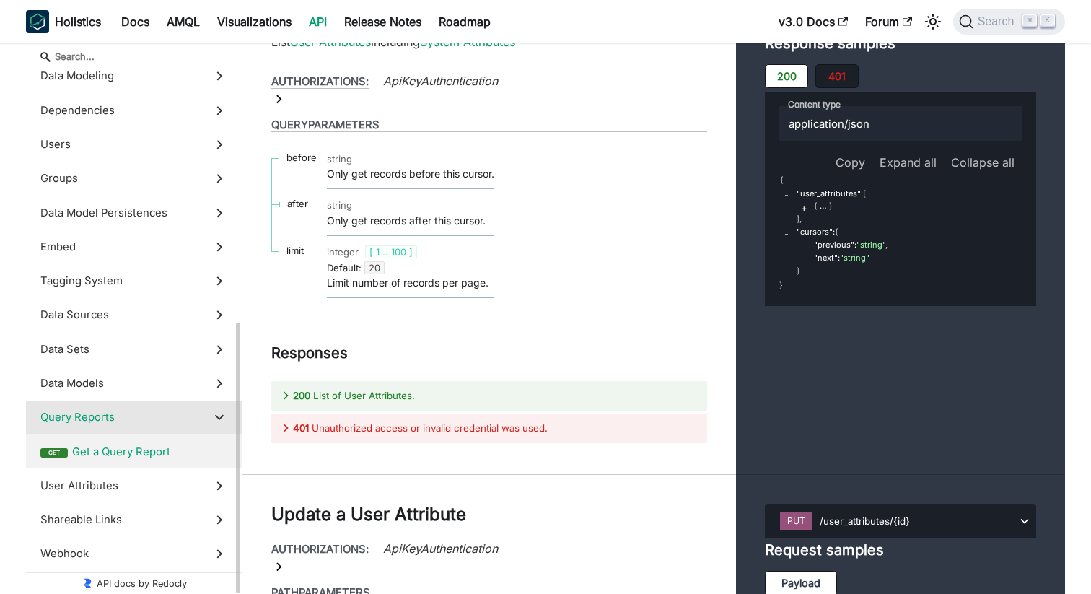
click at [139, 457] on span "Get a Query Report" at bounding box center [149, 452] width 155 height 16
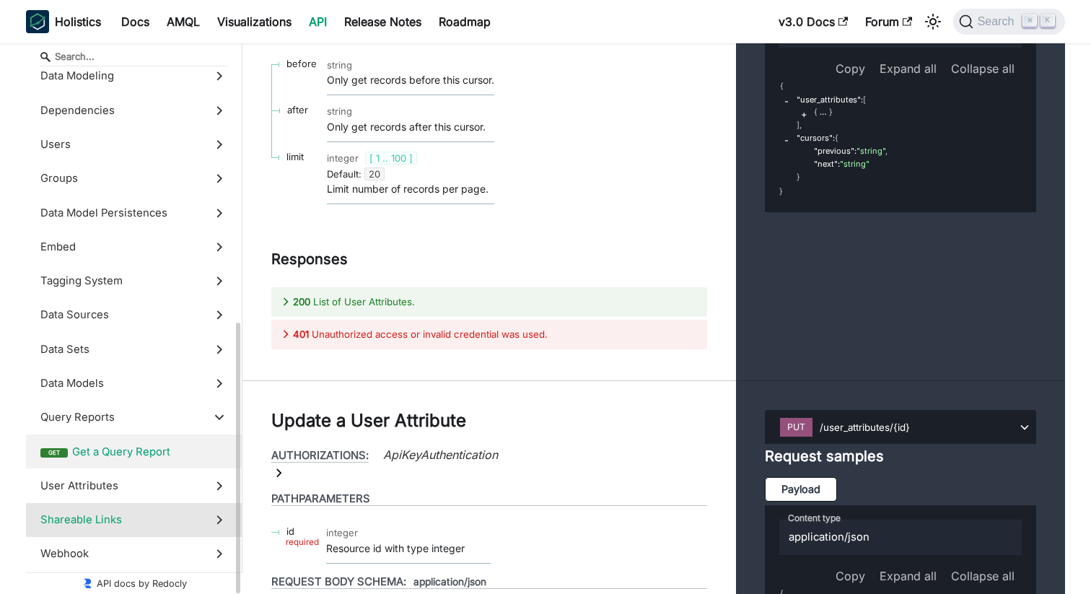
click at [184, 513] on span "Shareable Links" at bounding box center [119, 520] width 159 height 16
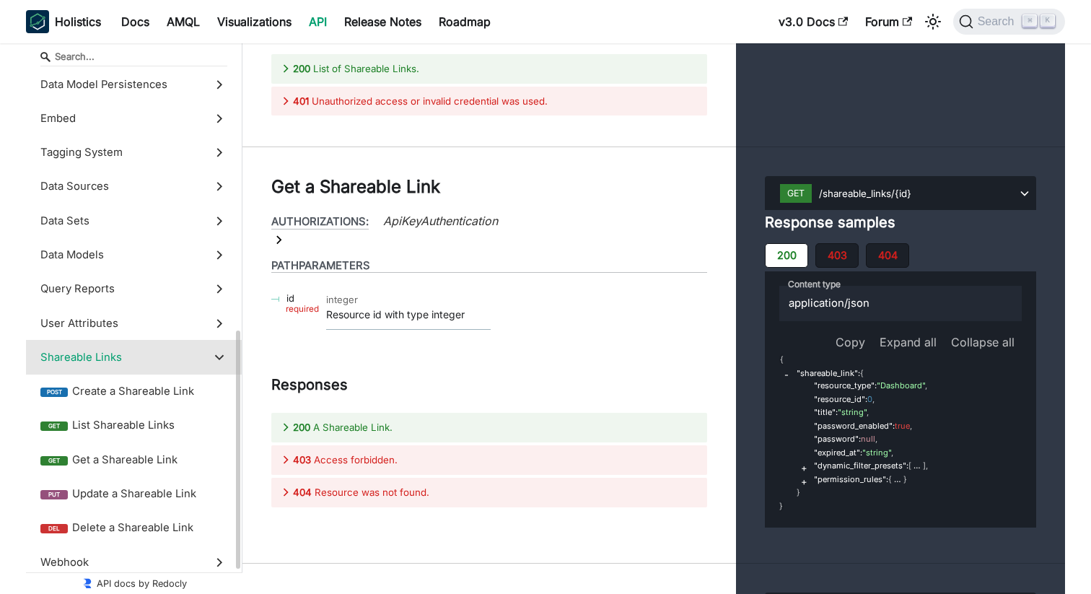
scroll to position [625, 0]
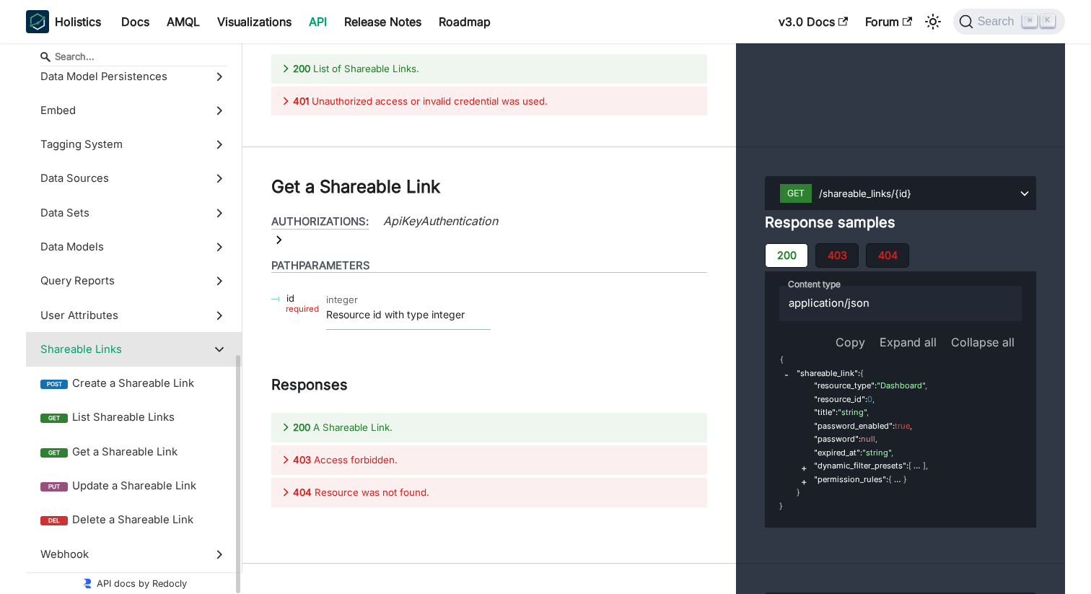
click at [167, 348] on span "Shareable Links" at bounding box center [119, 349] width 159 height 16
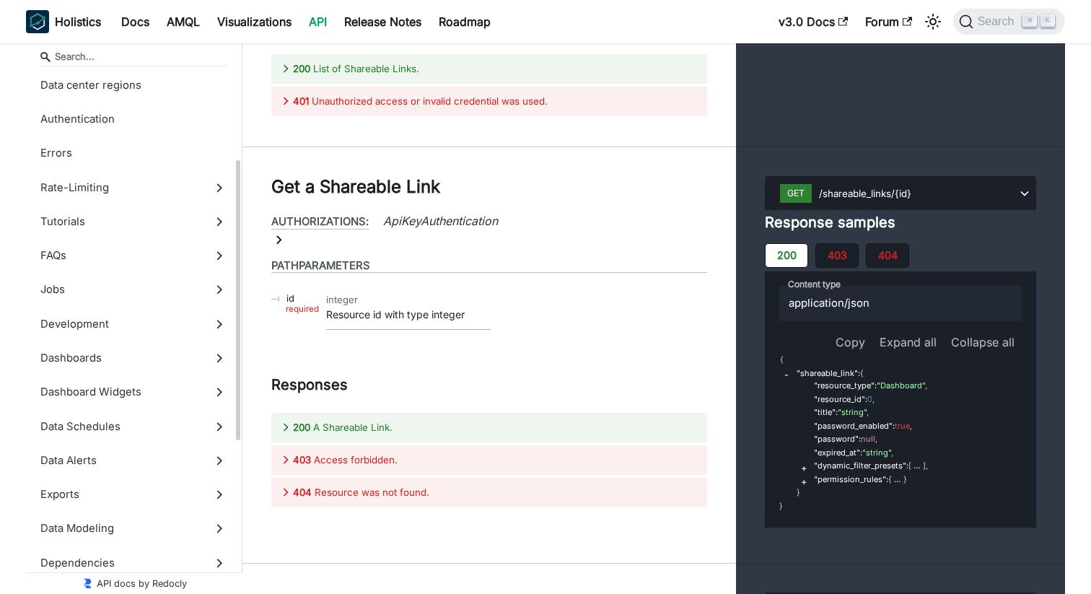
scroll to position [0, 0]
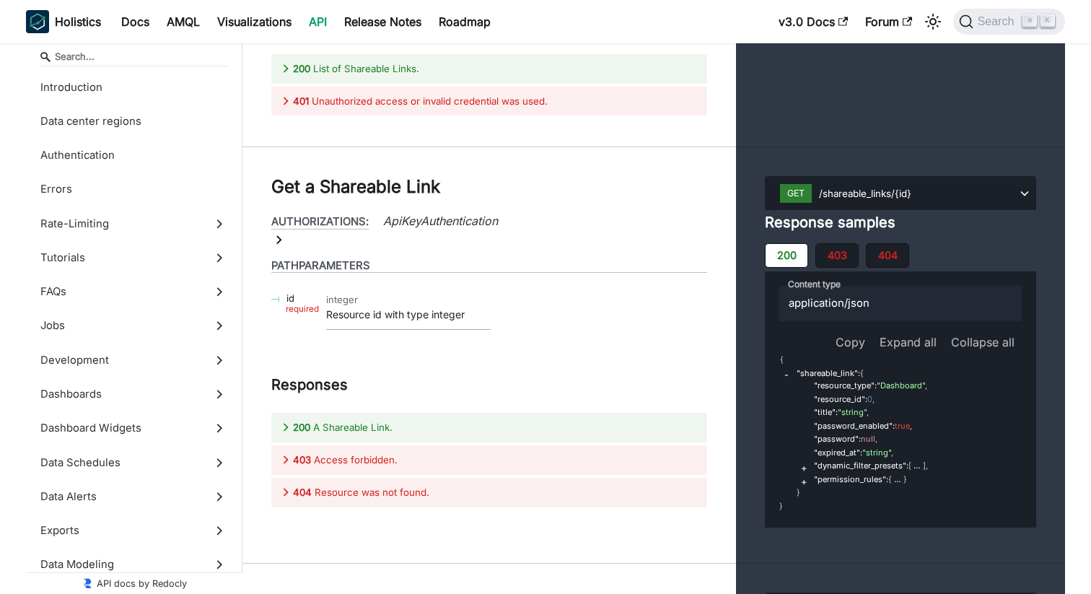
click at [330, 19] on link "API" at bounding box center [317, 21] width 35 height 23
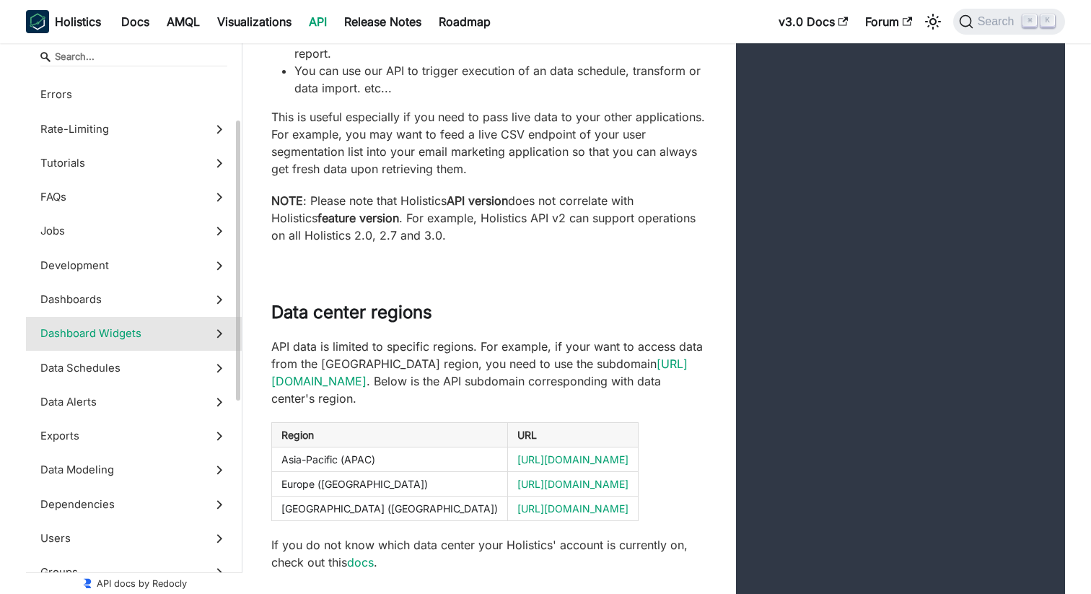
scroll to position [95, 0]
click at [198, 444] on label "Exports" at bounding box center [134, 435] width 216 height 34
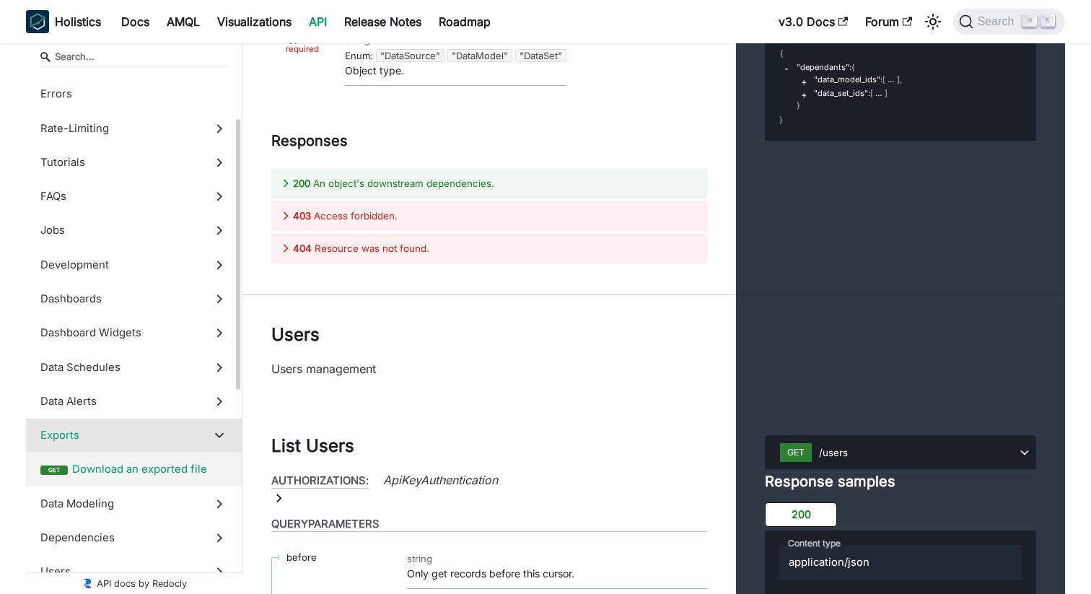
click at [175, 462] on span "Download an exported file" at bounding box center [149, 469] width 155 height 16
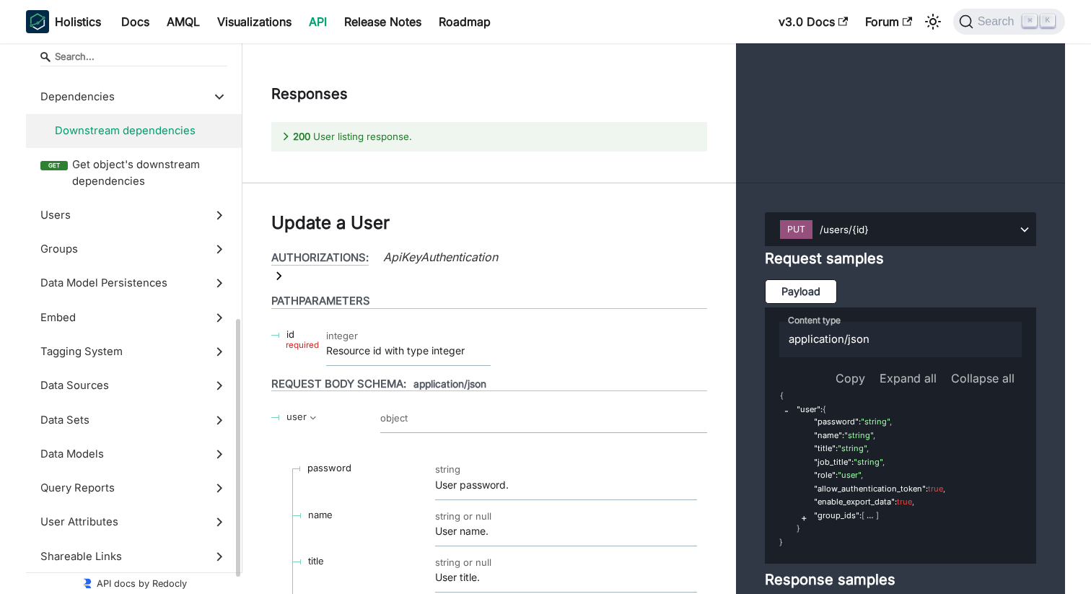
scroll to position [504, 0]
click at [206, 384] on label "Data Sources" at bounding box center [134, 384] width 216 height 34
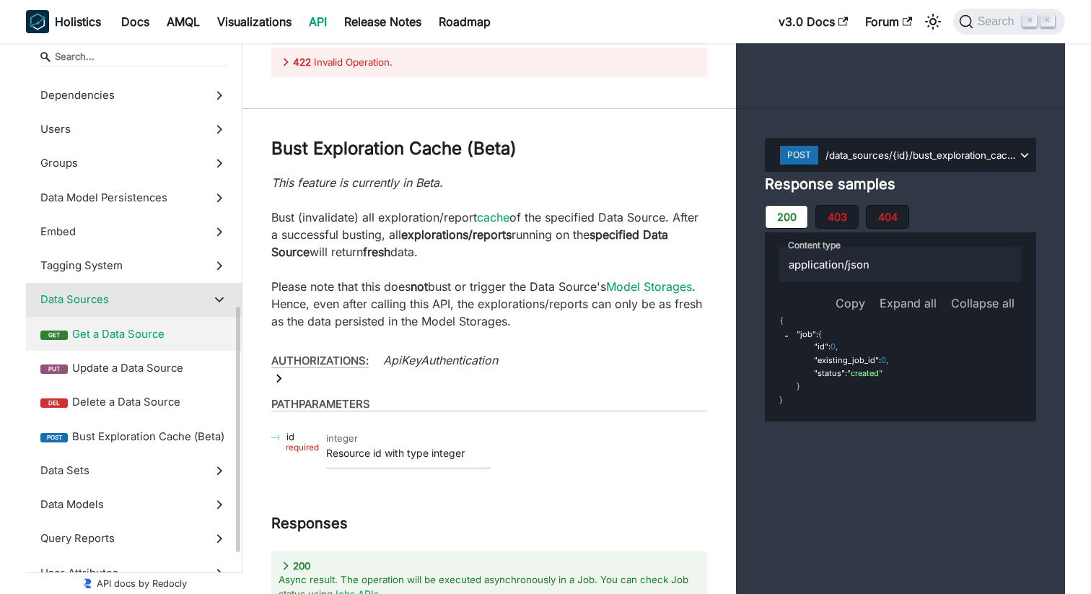
click at [139, 334] on span "Get a Data Source" at bounding box center [149, 334] width 155 height 16
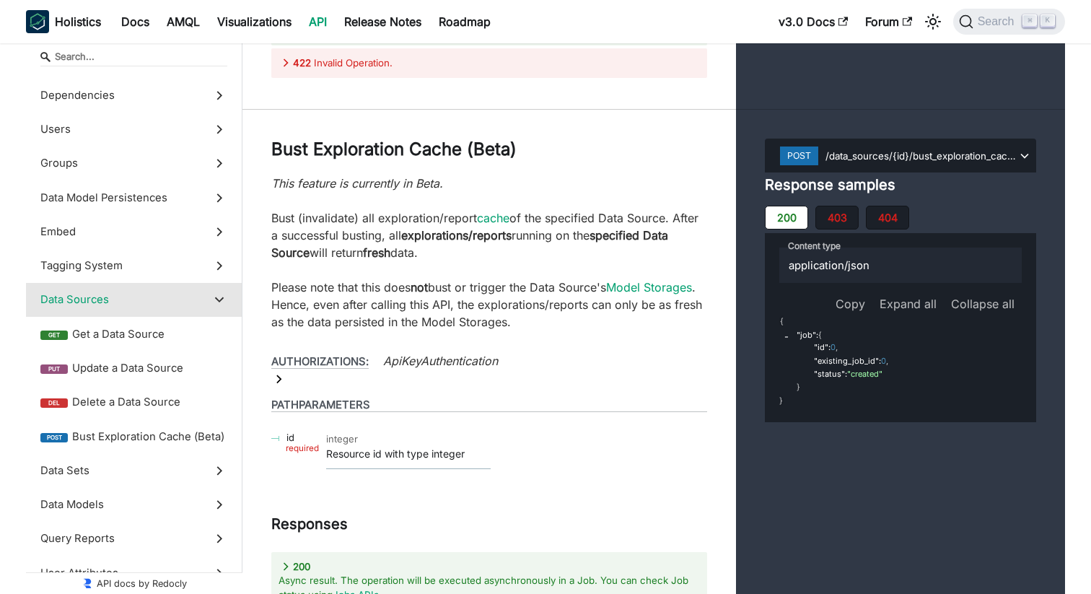
scroll to position [53987, 0]
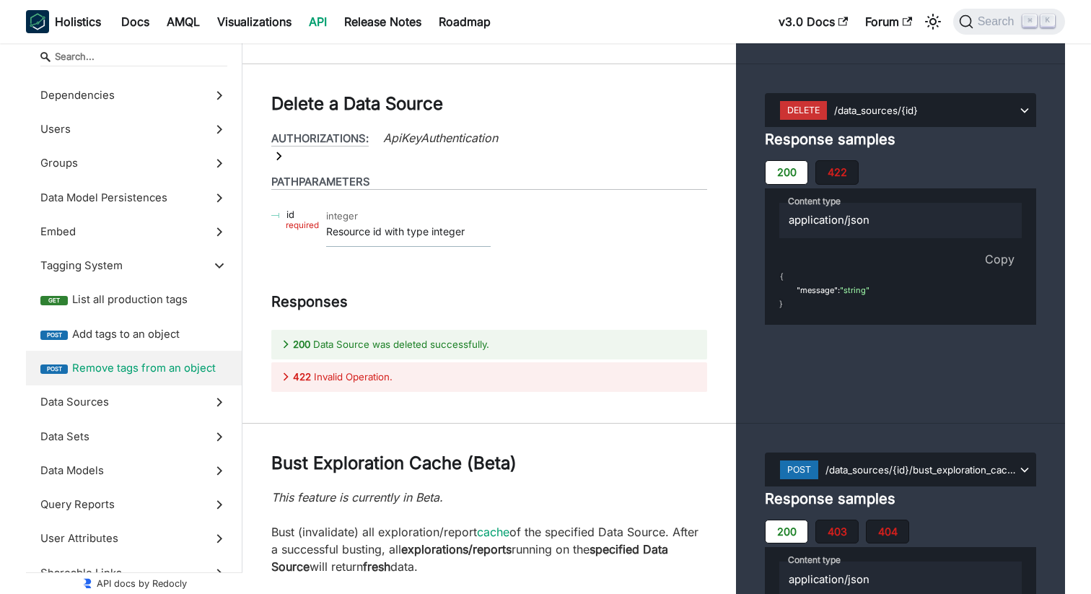
scroll to position [53743, 0]
